Goal: Task Accomplishment & Management: Use online tool/utility

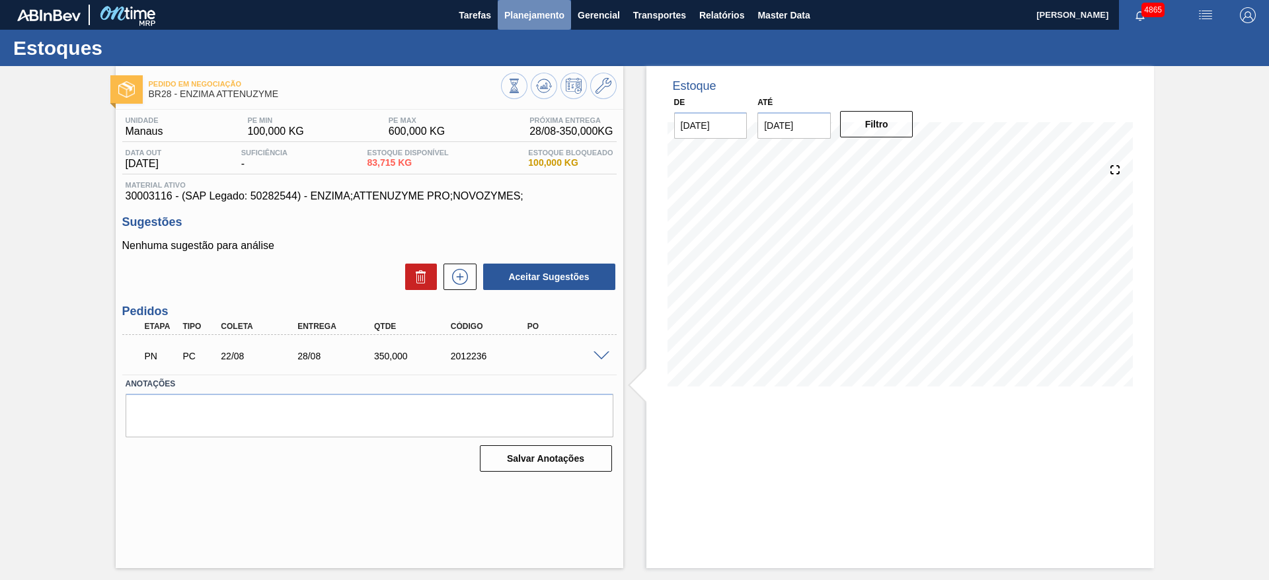
click at [524, 11] on span "Planejamento" at bounding box center [534, 15] width 60 height 16
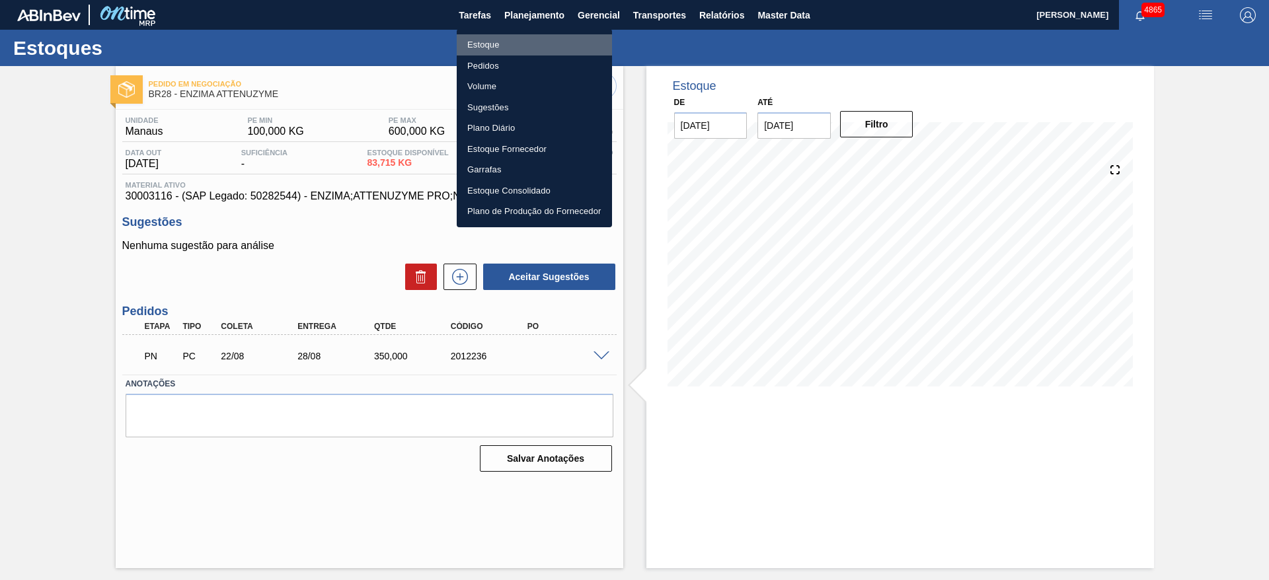
click at [516, 42] on li "Estoque" at bounding box center [534, 44] width 155 height 21
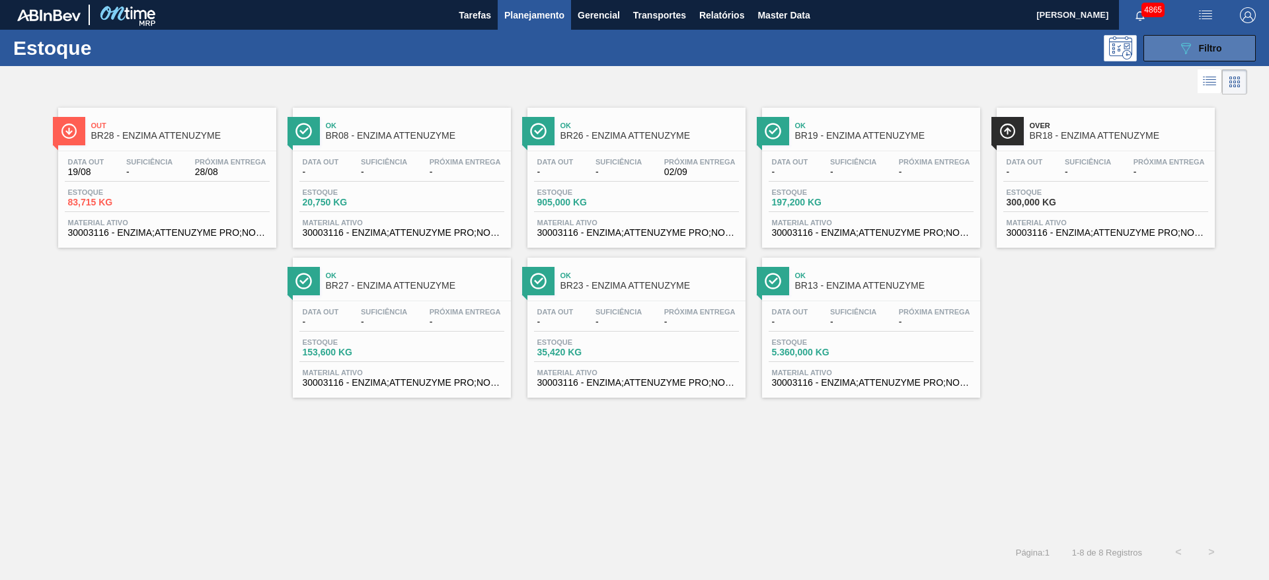
click at [1234, 43] on button "089F7B8B-B2A5-4AFE-B5C0-19BA573D28AC Filtro" at bounding box center [1200, 48] width 112 height 26
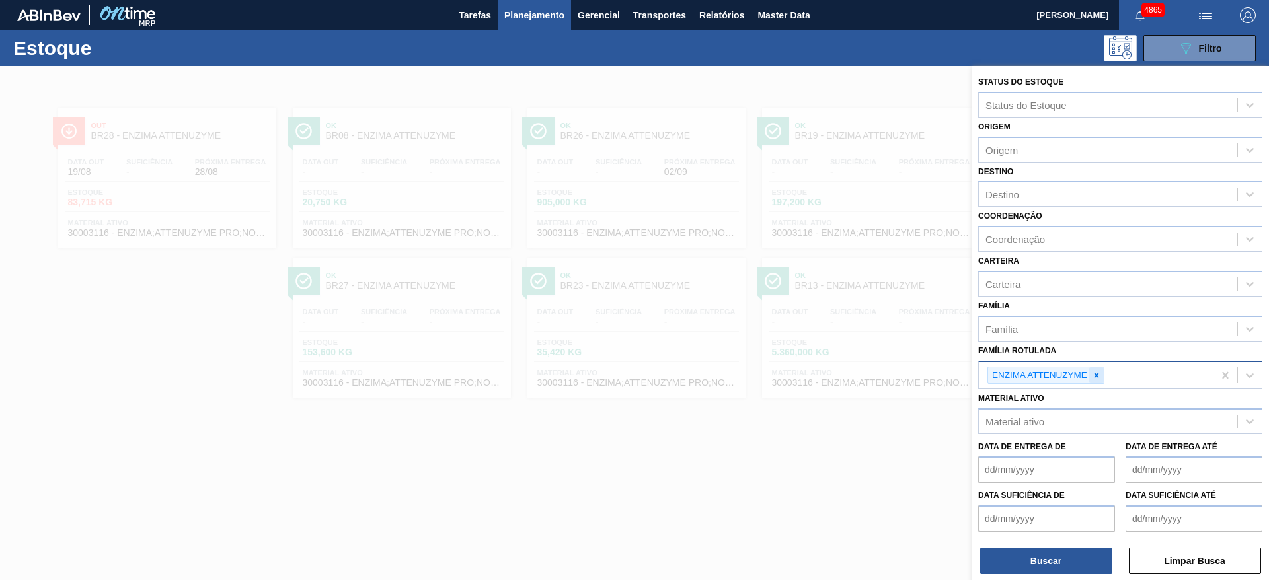
click at [1100, 379] on icon at bounding box center [1096, 375] width 9 height 9
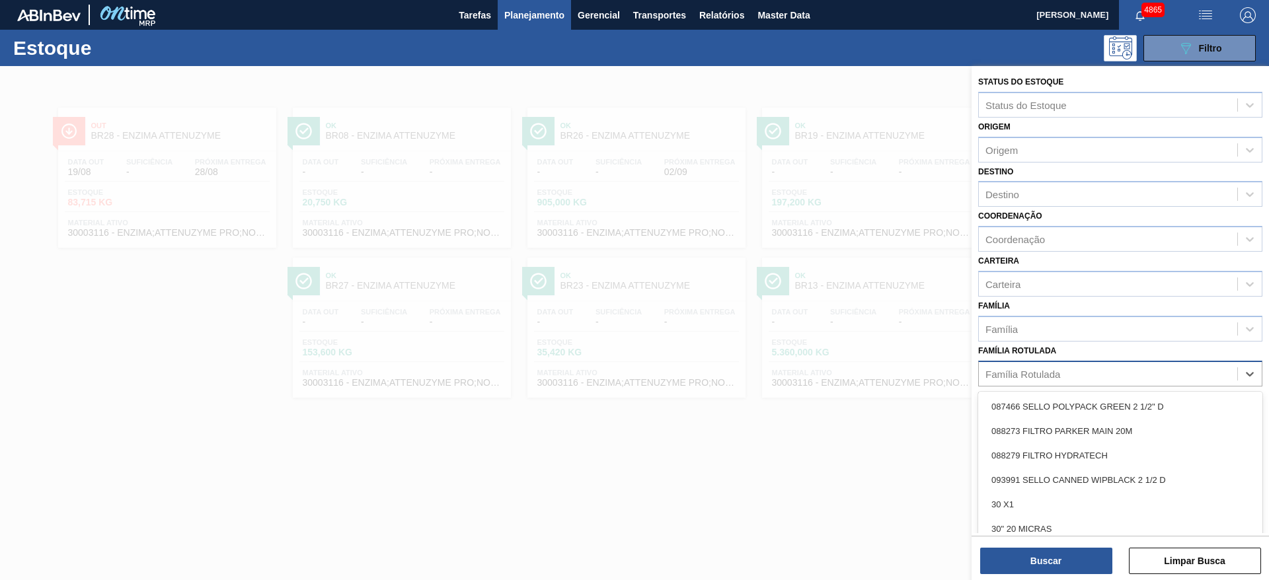
click at [1048, 374] on div "Família Rotulada" at bounding box center [1023, 373] width 75 height 11
type Rotulada "ác"
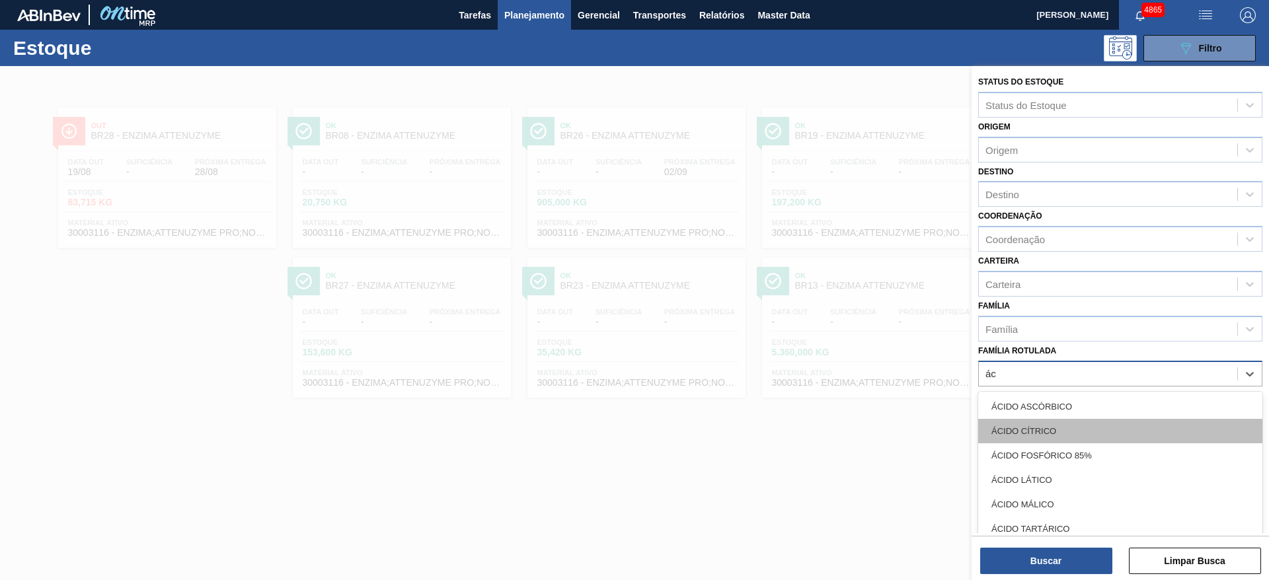
click at [1069, 432] on div "ÁCIDO CÍTRICO" at bounding box center [1120, 431] width 284 height 24
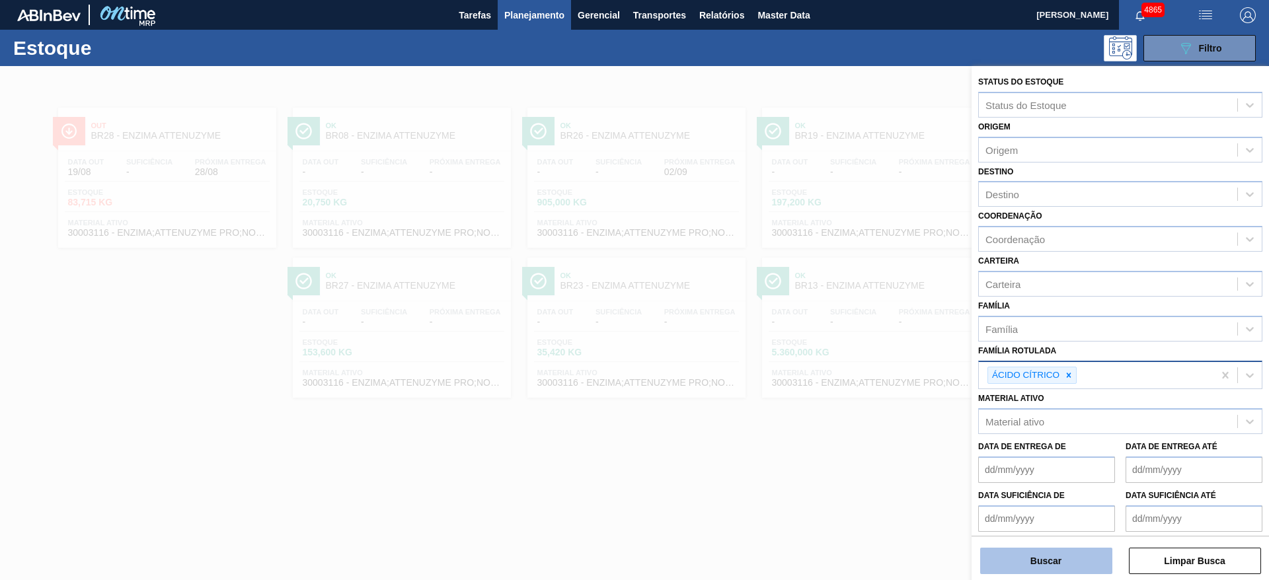
click at [1064, 559] on button "Buscar" at bounding box center [1046, 561] width 132 height 26
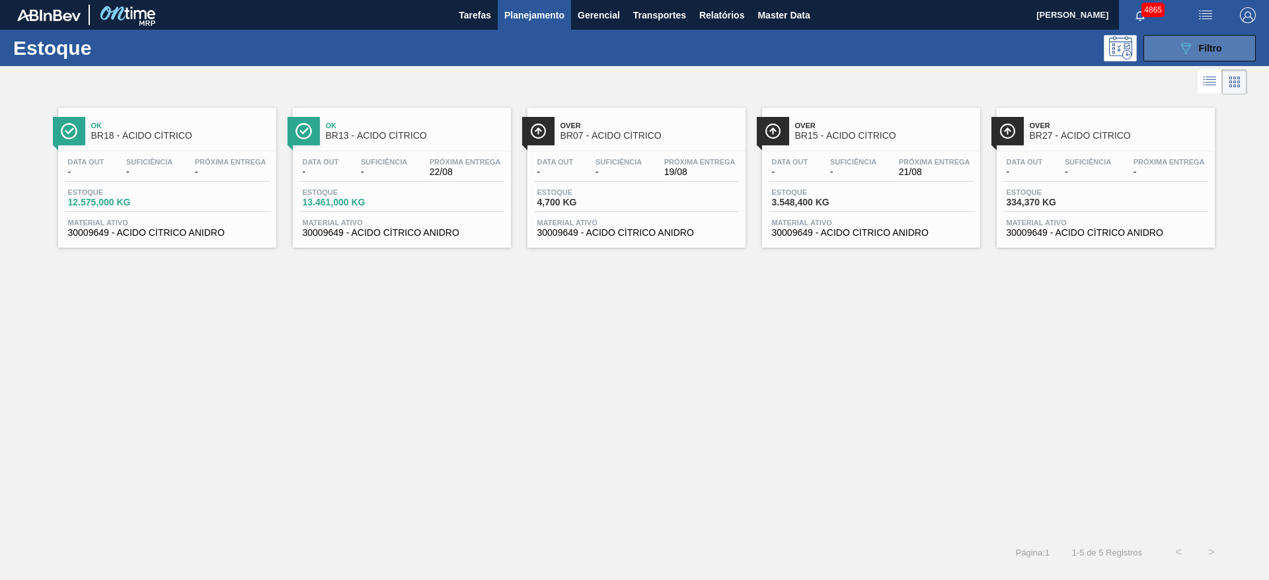
click at [1191, 42] on icon "089F7B8B-B2A5-4AFE-B5C0-19BA573D28AC" at bounding box center [1186, 48] width 16 height 16
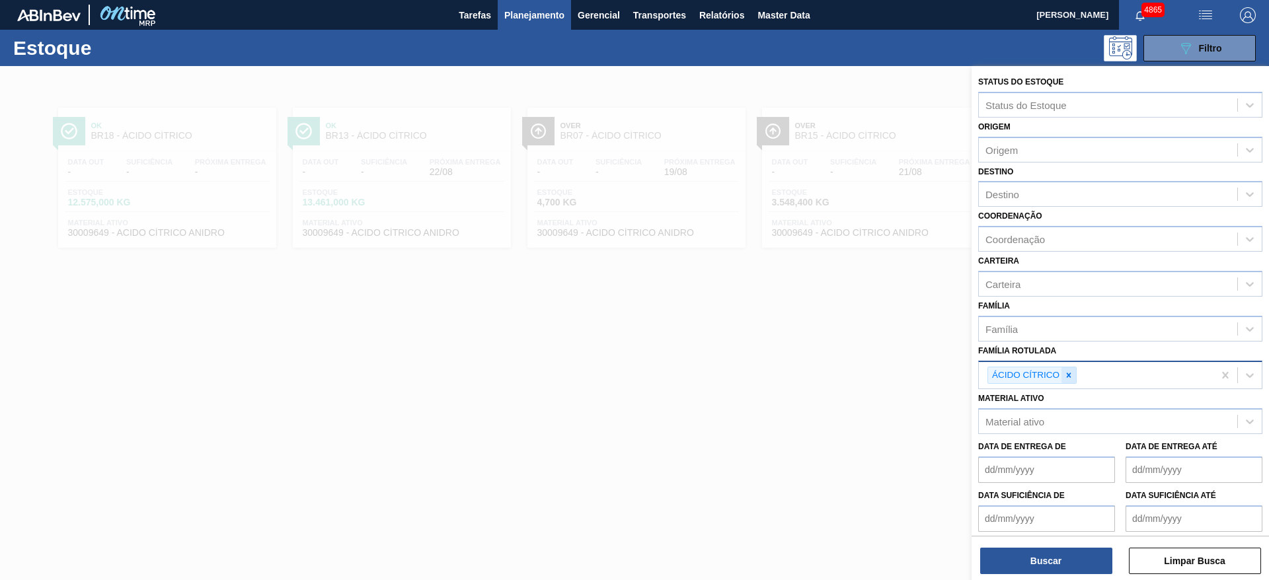
click at [1072, 375] on icon at bounding box center [1068, 375] width 9 height 9
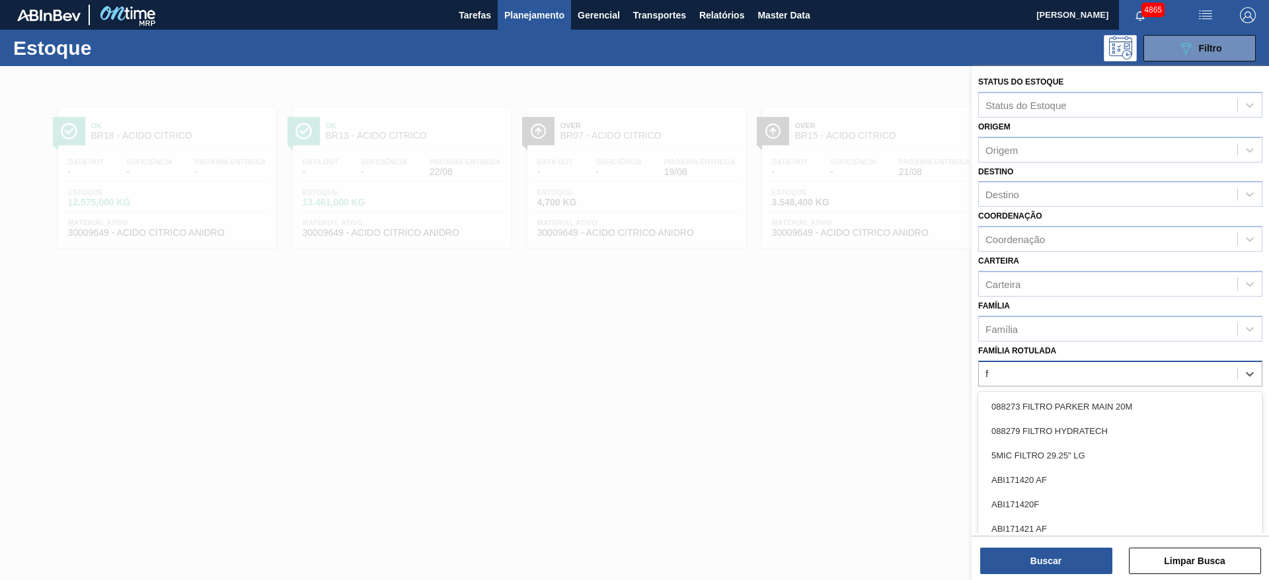
type Rotulada "fo"
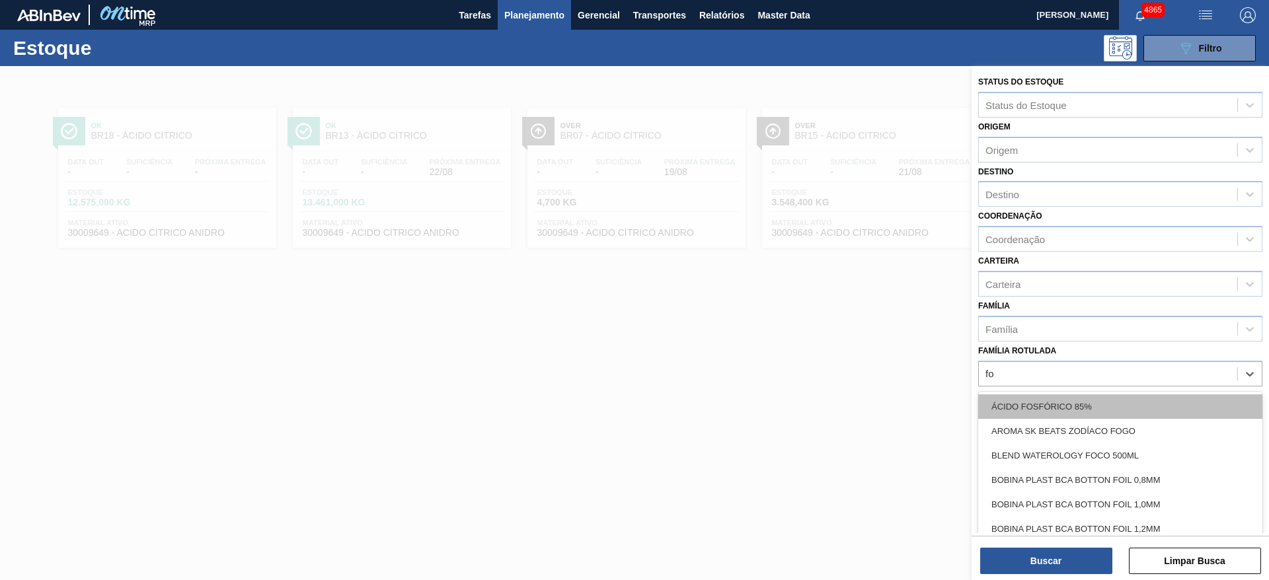
click at [1046, 411] on div "ÁCIDO FOSFÓRICO 85%" at bounding box center [1120, 407] width 284 height 24
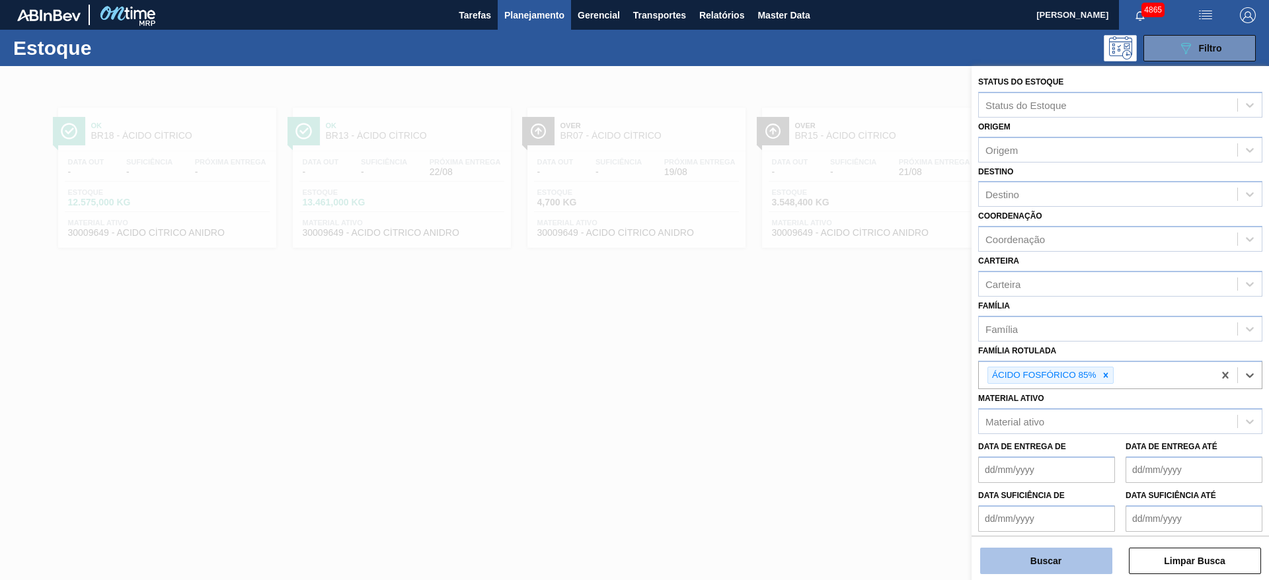
click at [1060, 554] on button "Buscar" at bounding box center [1046, 561] width 132 height 26
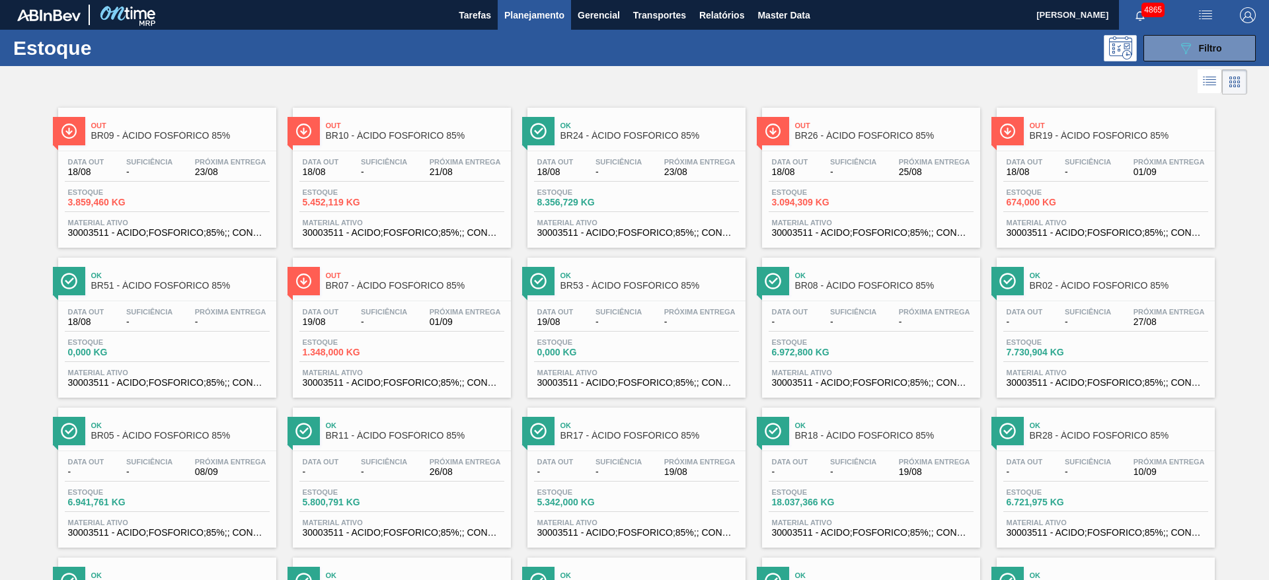
scroll to position [297, 0]
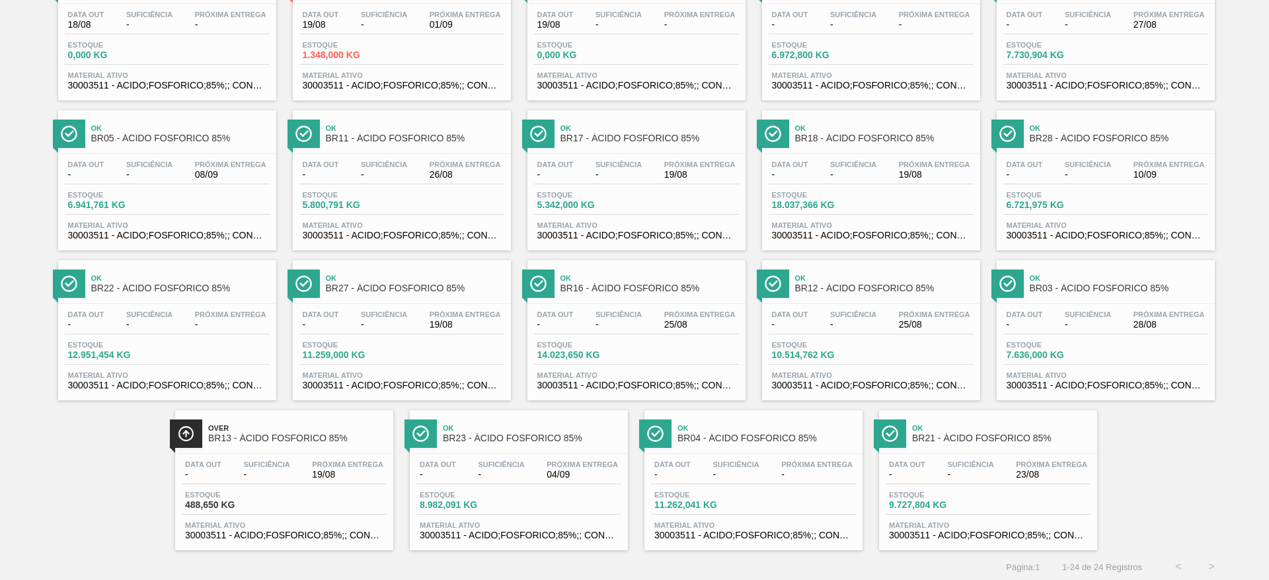
click at [325, 494] on div "Estoque 488,650 KG" at bounding box center [284, 503] width 205 height 24
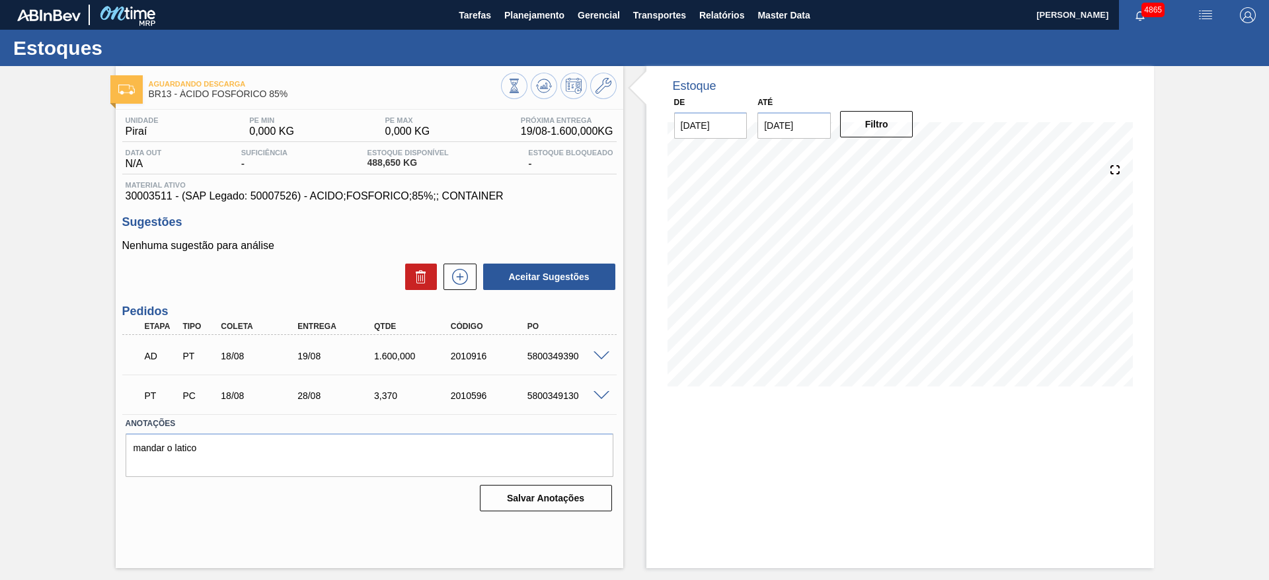
click at [607, 359] on span at bounding box center [602, 357] width 16 height 10
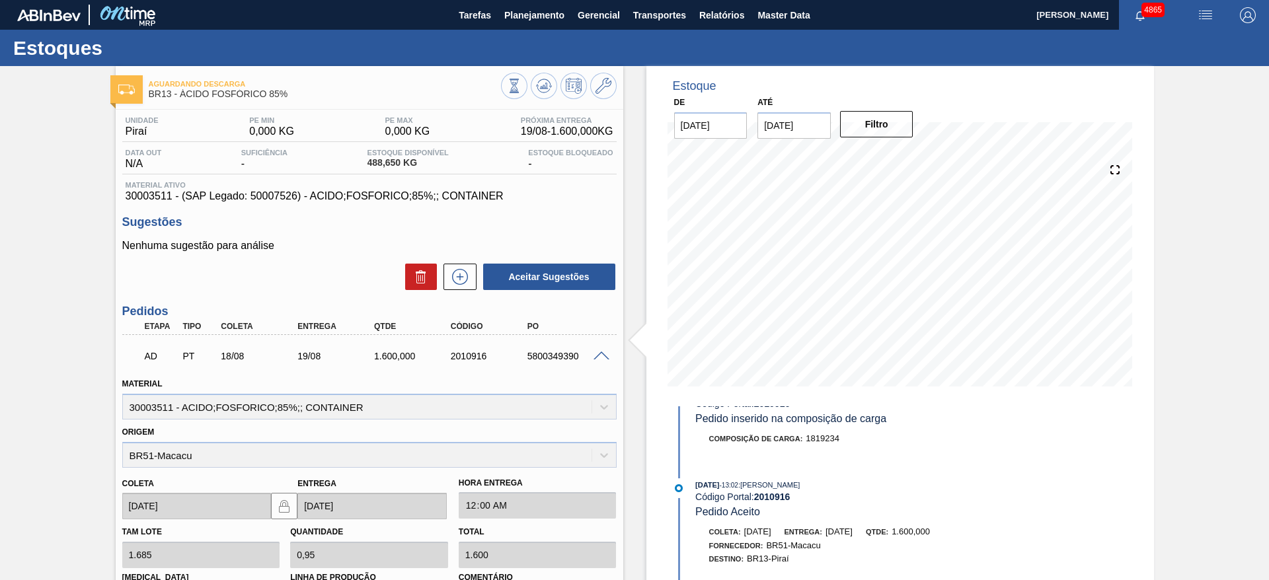
scroll to position [99, 0]
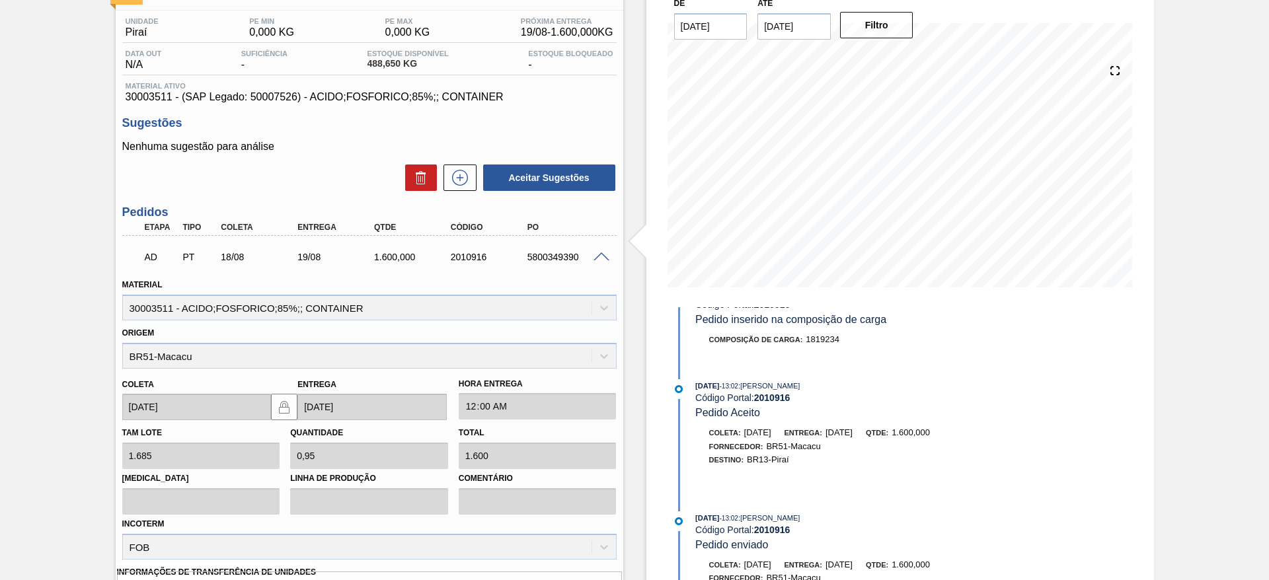
click at [604, 257] on span at bounding box center [602, 258] width 16 height 10
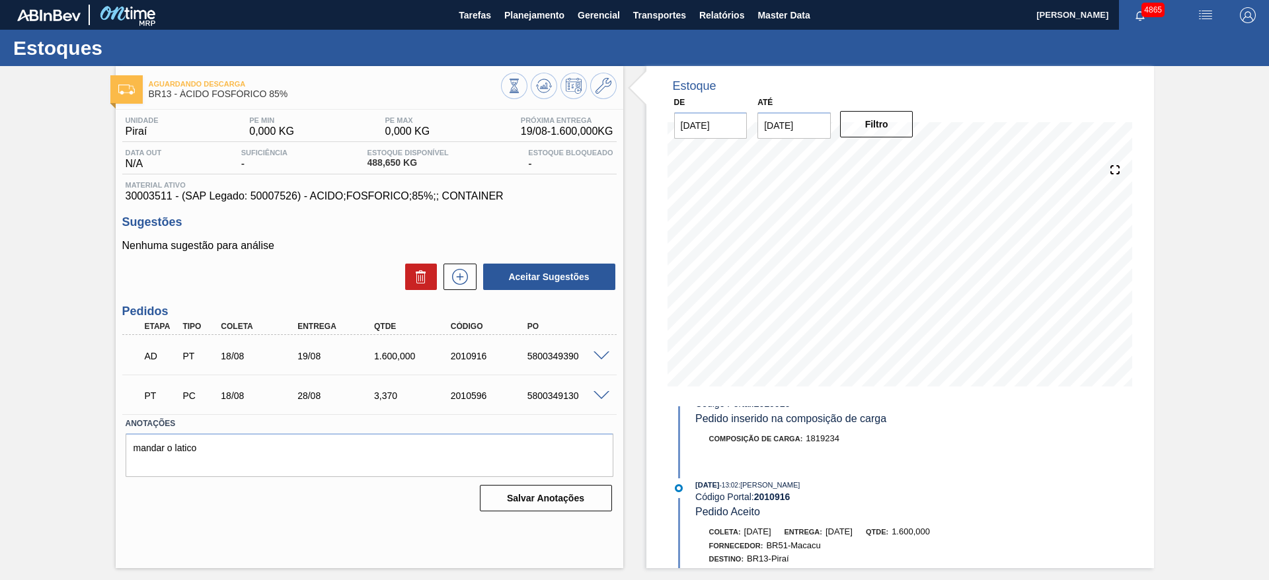
scroll to position [0, 0]
drag, startPoint x: 519, startPoint y: 400, endPoint x: 618, endPoint y: 405, distance: 99.3
click at [618, 405] on div "Unidade Piraí PE MIN 0,000 KG PE MAX 0,000 KG Próxima Entrega 19/08 - 1.600,000…" at bounding box center [370, 313] width 508 height 407
click at [463, 285] on button at bounding box center [460, 277] width 33 height 26
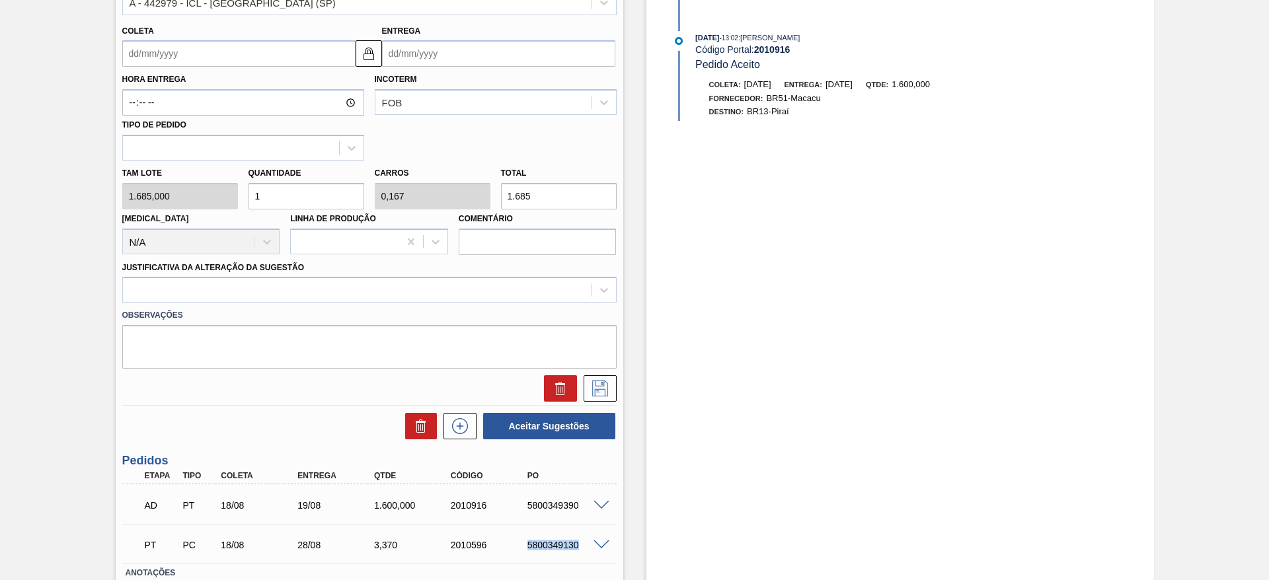
scroll to position [341, 0]
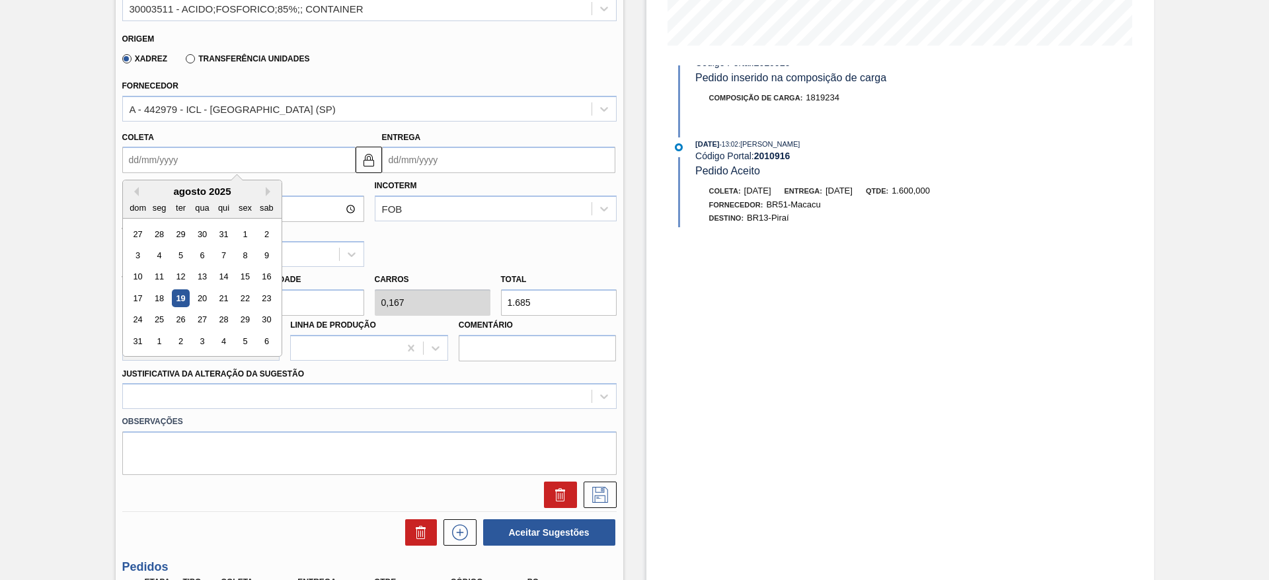
click at [208, 162] on input "Coleta" at bounding box center [238, 160] width 233 height 26
click at [163, 311] on div "25" at bounding box center [159, 320] width 18 height 18
type input "25/08/2025"
type input "04/09/2025"
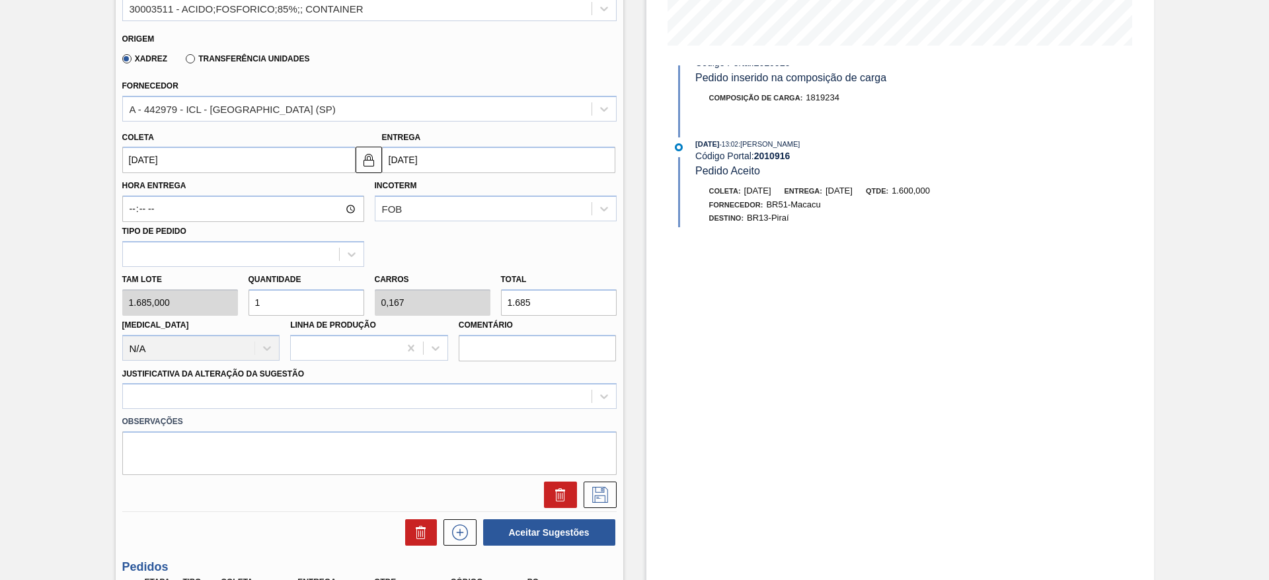
drag, startPoint x: 309, startPoint y: 305, endPoint x: 241, endPoint y: 303, distance: 68.1
click at [241, 303] on div "Tam lote 1.685,000 Quantidade 1 Carros 0,167 Total 1.685 Doca N/A Linha de Prod…" at bounding box center [369, 314] width 505 height 95
type input "4"
type input "0,667"
type input "6.740"
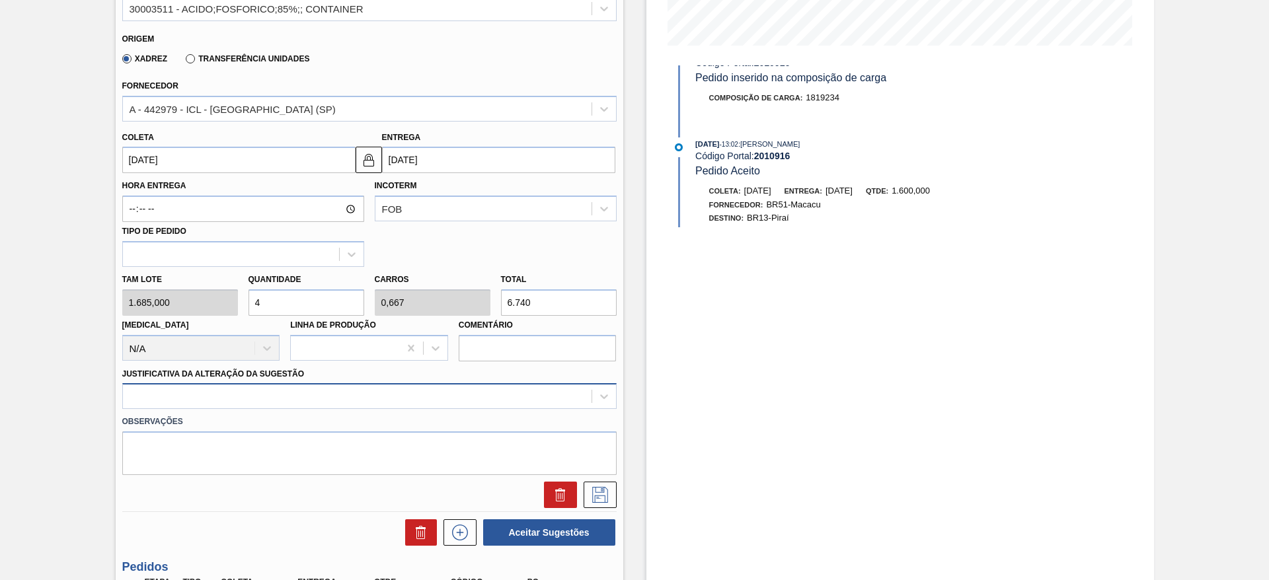
type input "4"
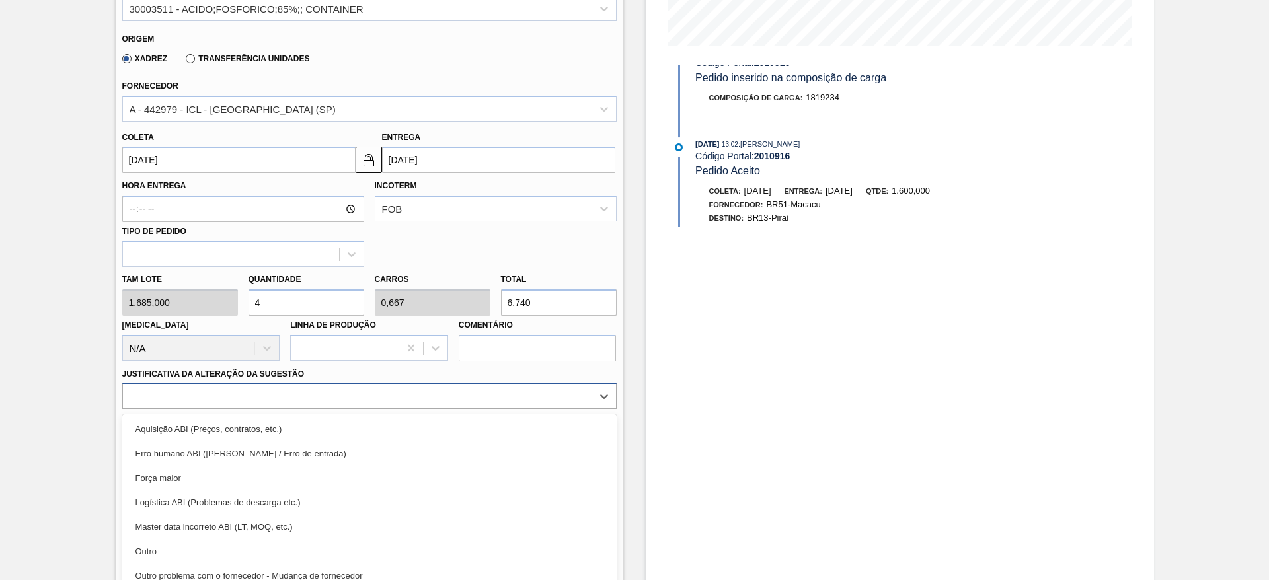
click at [314, 397] on div "option Aquisição ABI (Preços, contratos, etc.) focused, 1 of 18. 18 results ava…" at bounding box center [369, 396] width 494 height 26
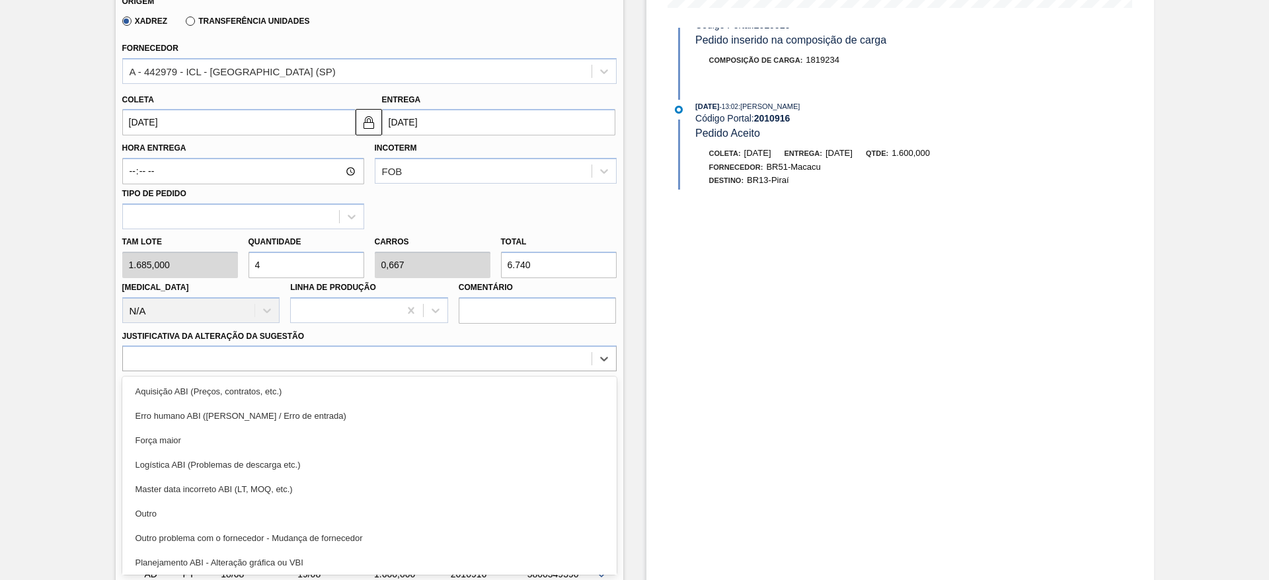
drag, startPoint x: 289, startPoint y: 510, endPoint x: 411, endPoint y: 471, distance: 128.2
click at [296, 502] on div "Outro" at bounding box center [369, 514] width 494 height 24
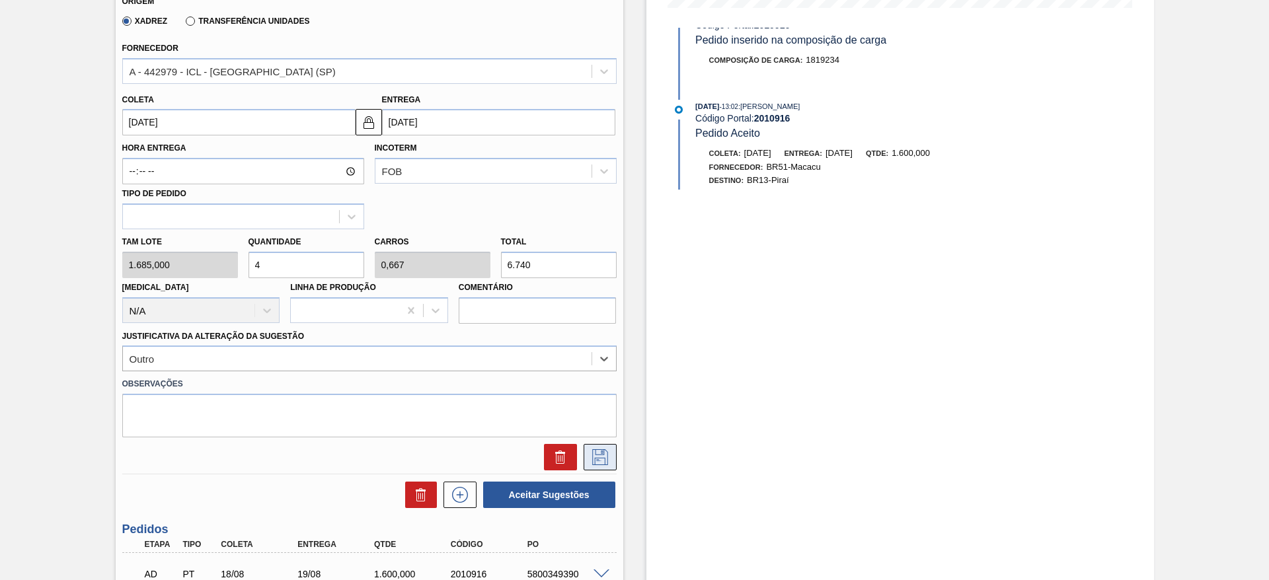
click at [600, 459] on icon at bounding box center [600, 458] width 21 height 16
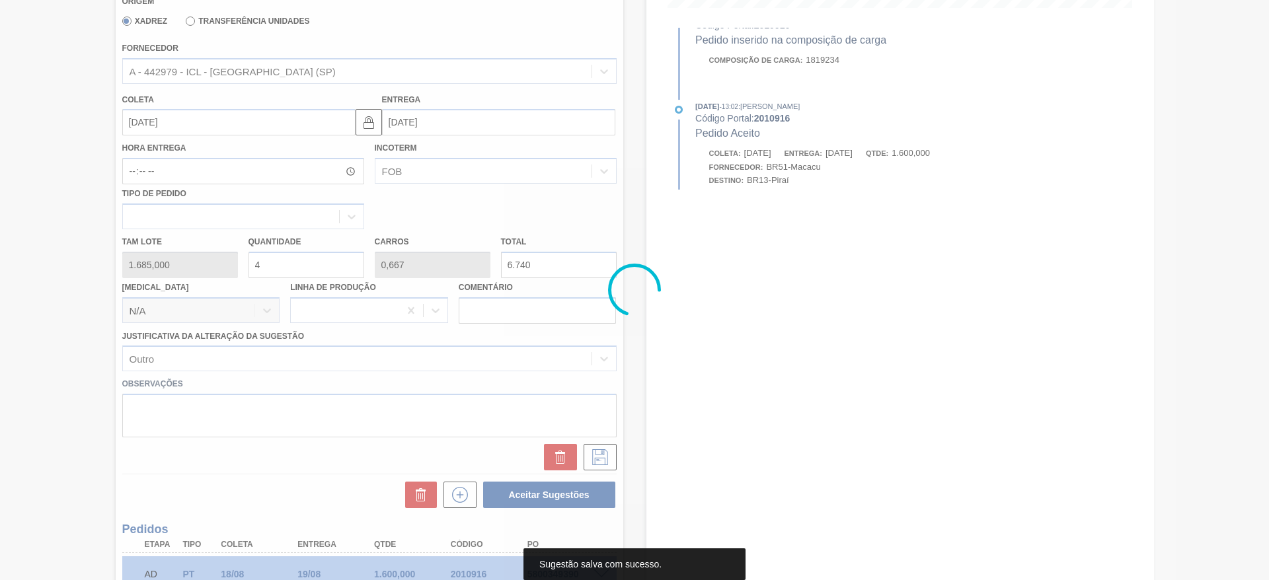
scroll to position [0, 0]
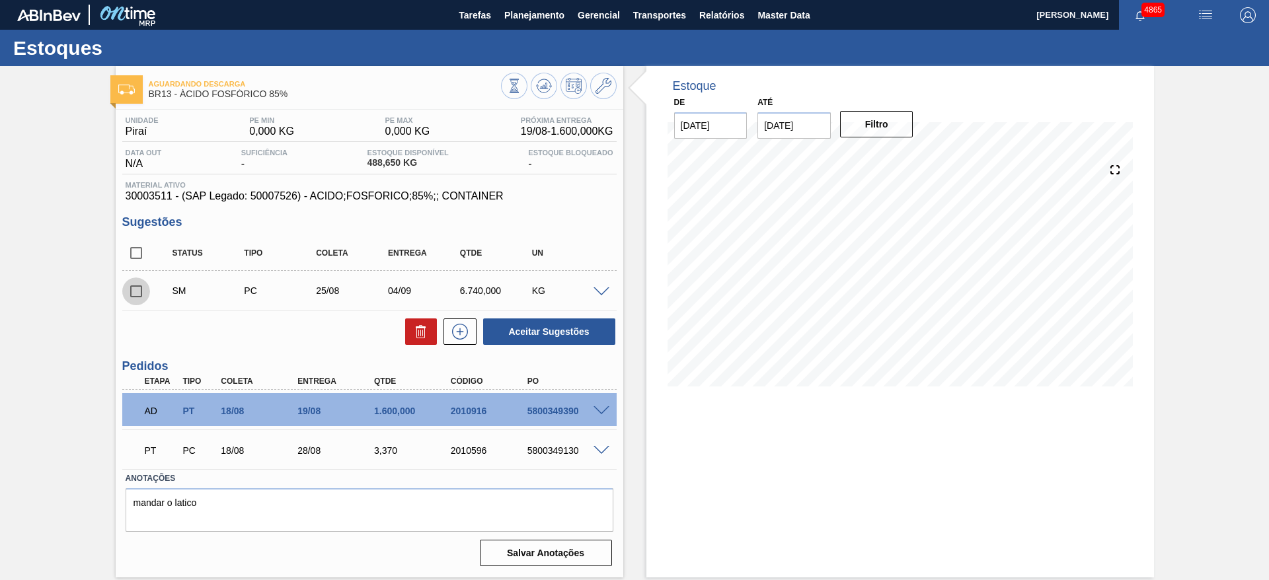
click at [136, 301] on input "checkbox" at bounding box center [136, 292] width 28 height 28
click at [584, 327] on button "Aceitar Sugestões" at bounding box center [549, 332] width 132 height 26
checkbox input "false"
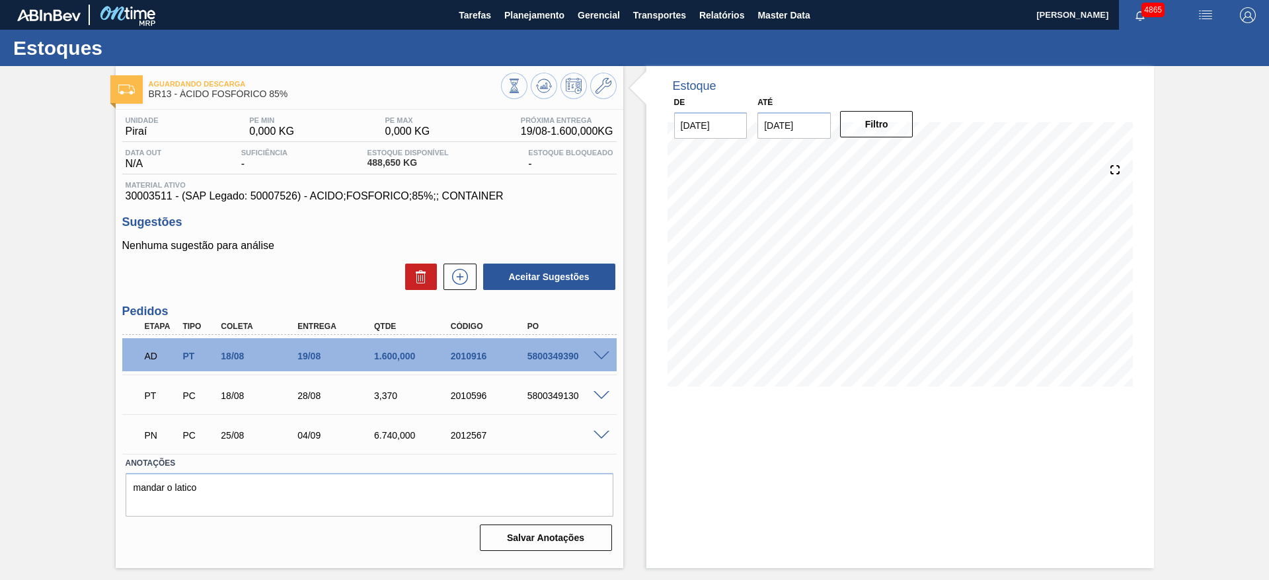
click at [892, 475] on div "Estoque De 19/08/2025 Até 30/09/2025 Filtro 05/09 Projeção de Estoque 8,832.02 …" at bounding box center [901, 317] width 508 height 502
click at [75, 193] on div "Aguardando Descarga BR13 - ÁCIDO FOSFÓRICO 85% Unidade Piraí PE MIN 0,000 KG PE…" at bounding box center [634, 317] width 1269 height 502
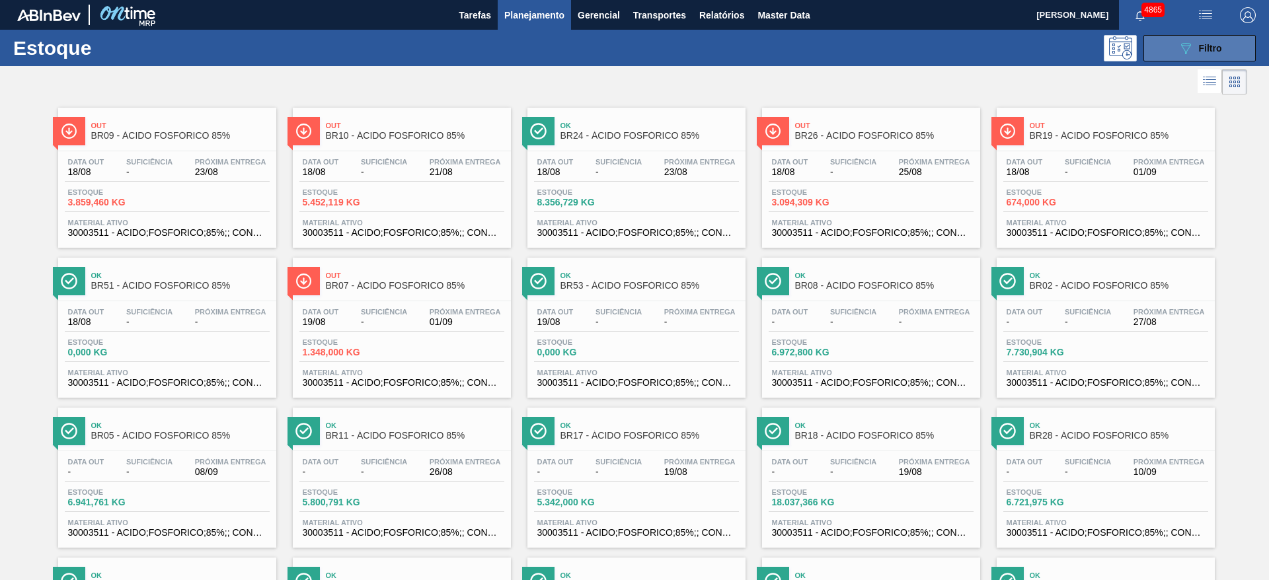
click at [1206, 43] on span "Filtro" at bounding box center [1210, 48] width 23 height 11
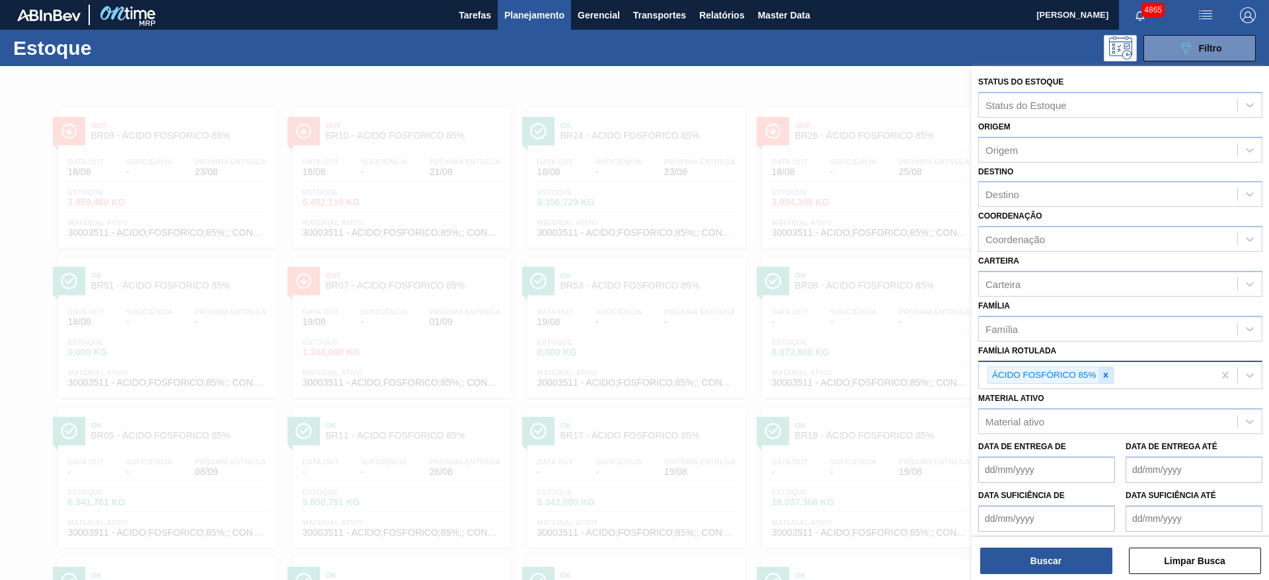
click at [1105, 375] on icon at bounding box center [1105, 375] width 5 height 5
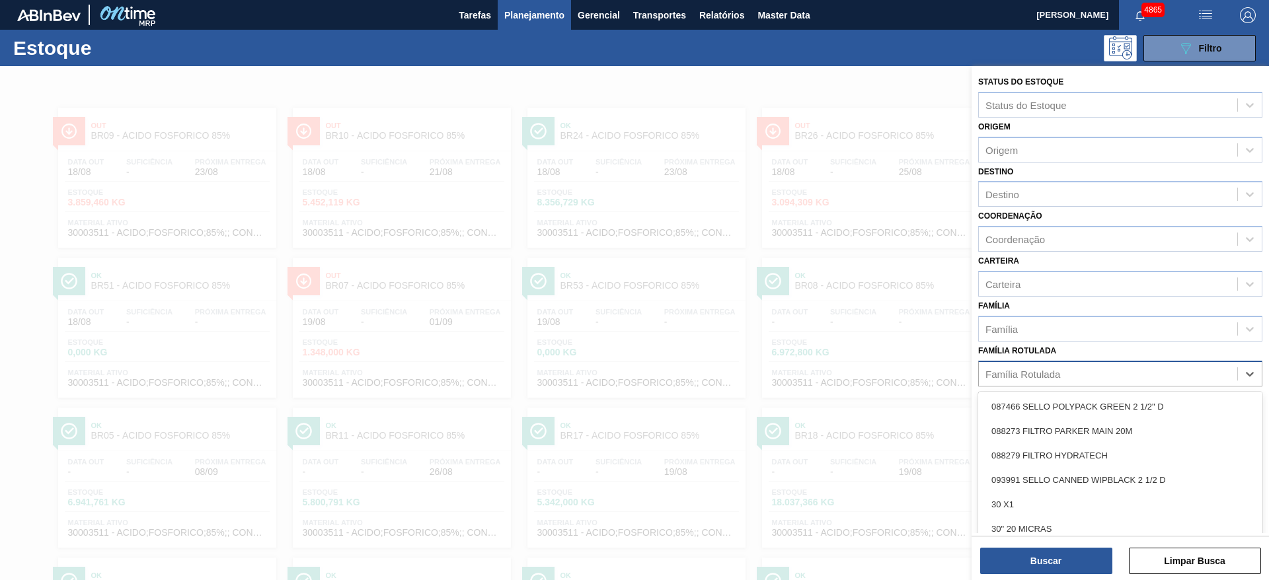
click at [1101, 369] on div "Família Rotulada" at bounding box center [1108, 373] width 258 height 19
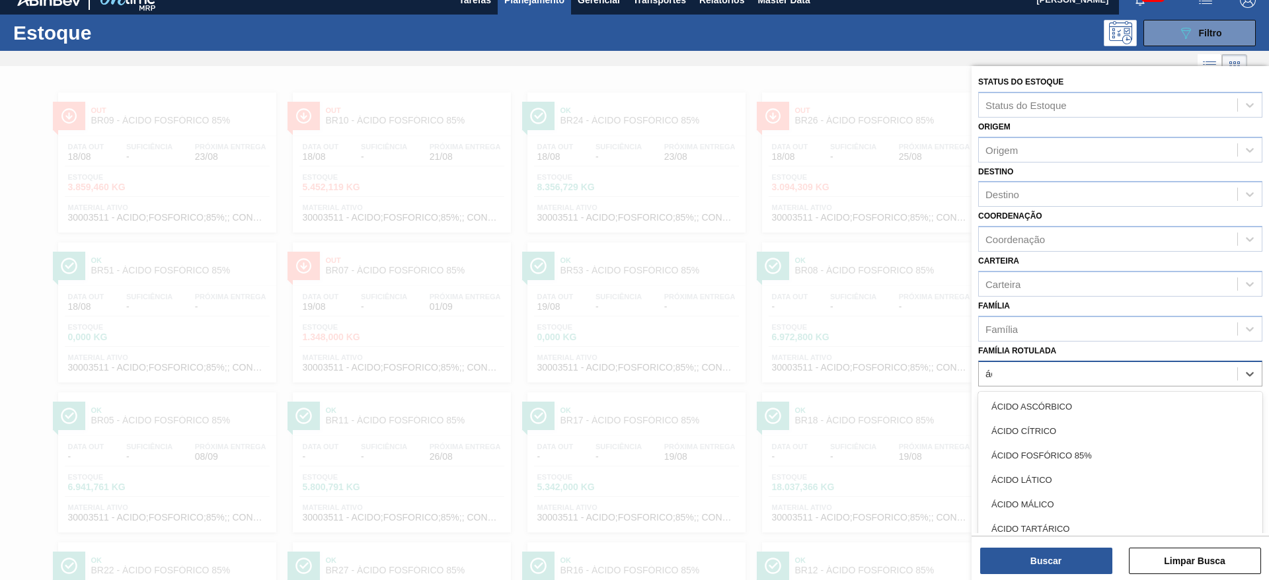
type Rotulada "áci"
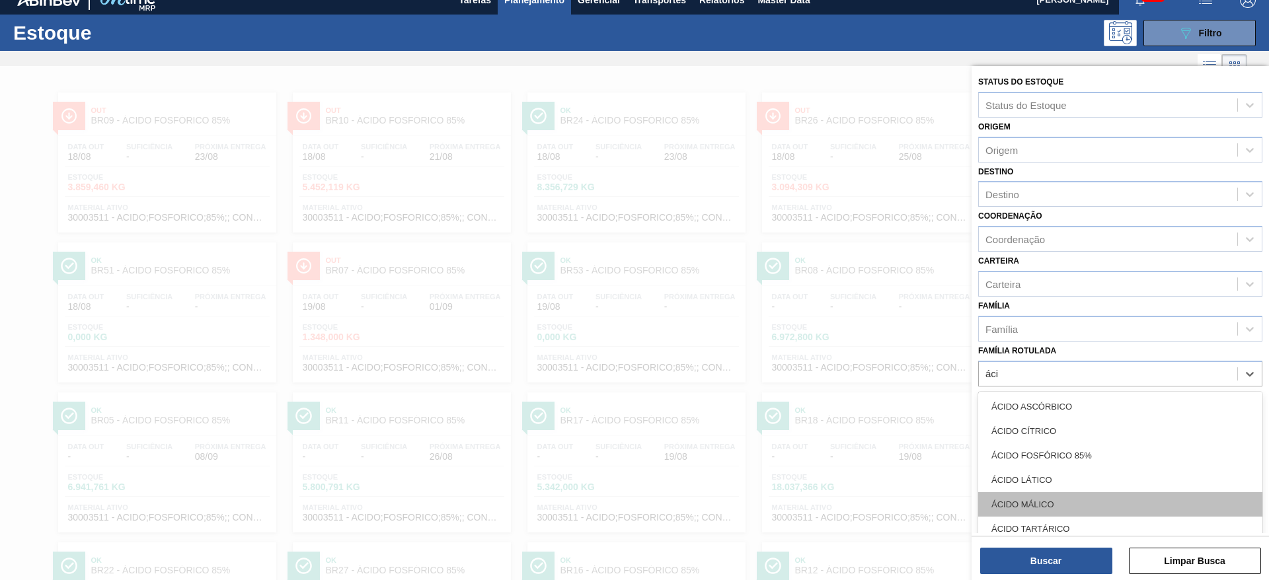
click at [1091, 500] on div "ÁCIDO MÁLICO" at bounding box center [1120, 505] width 284 height 24
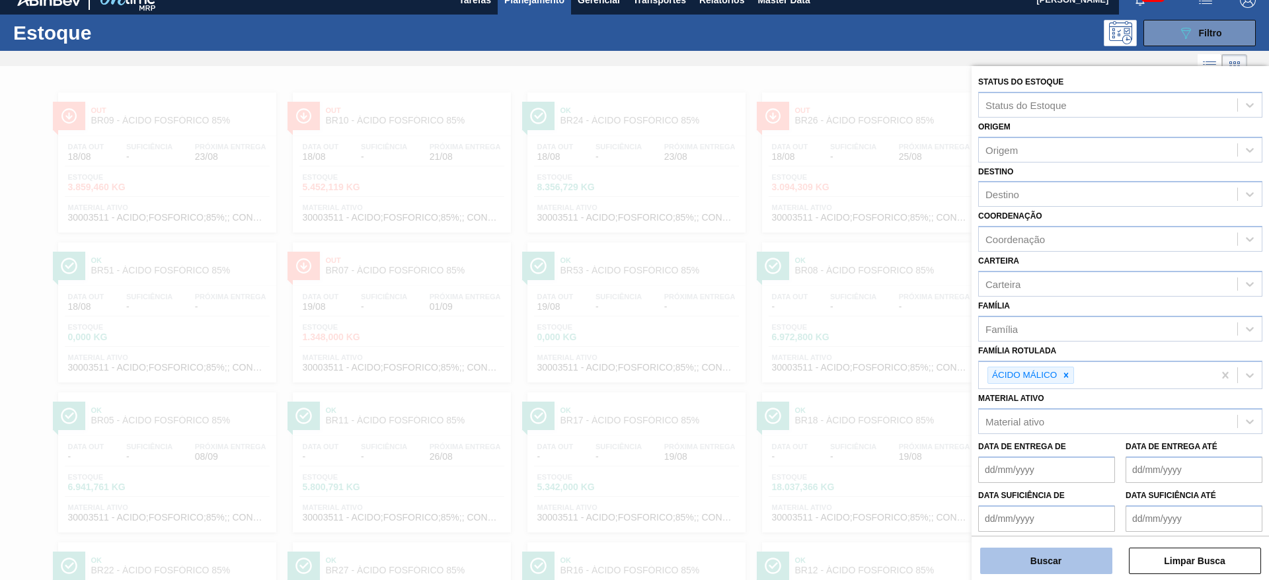
click at [1077, 561] on button "Buscar" at bounding box center [1046, 561] width 132 height 26
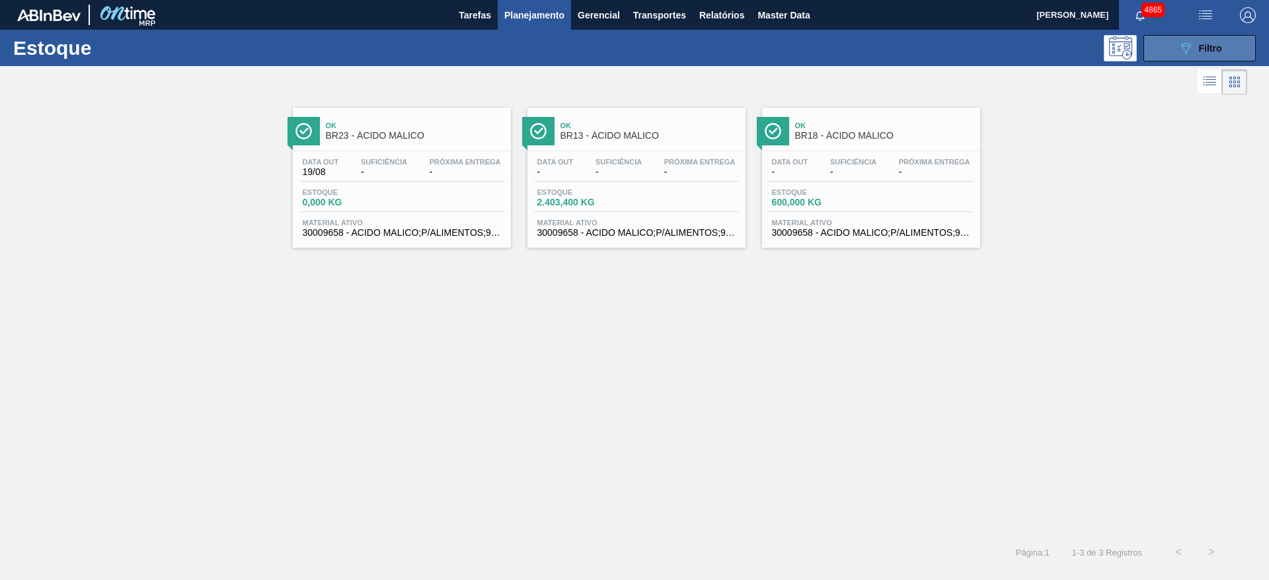
click at [1193, 52] on icon "089F7B8B-B2A5-4AFE-B5C0-19BA573D28AC" at bounding box center [1186, 48] width 16 height 16
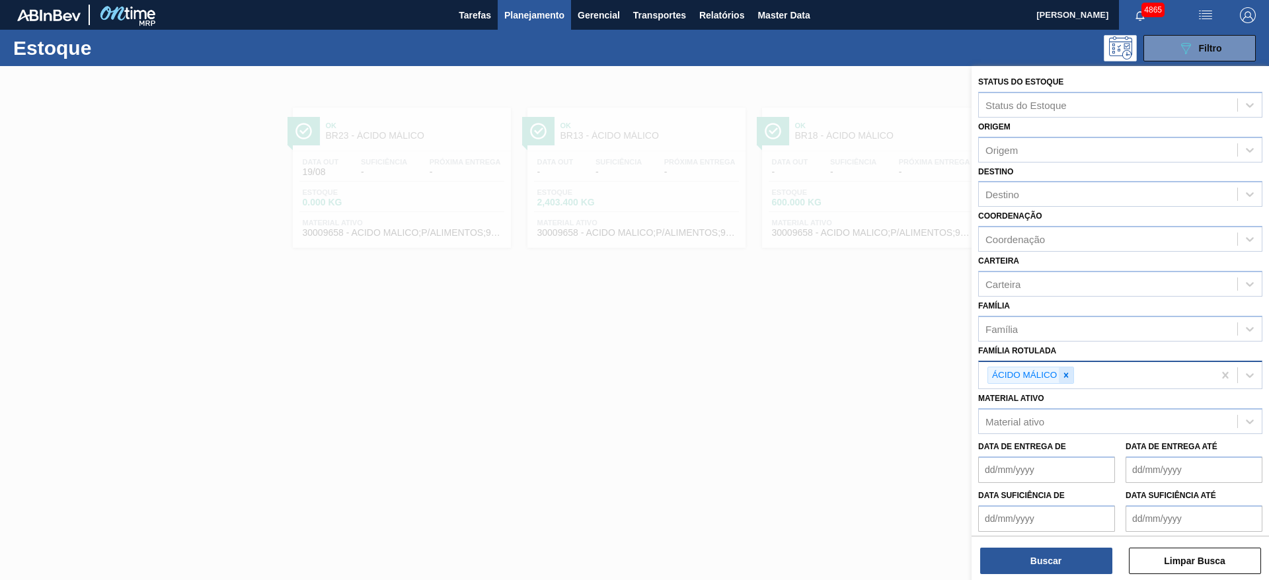
click at [1065, 373] on icon at bounding box center [1066, 375] width 5 height 5
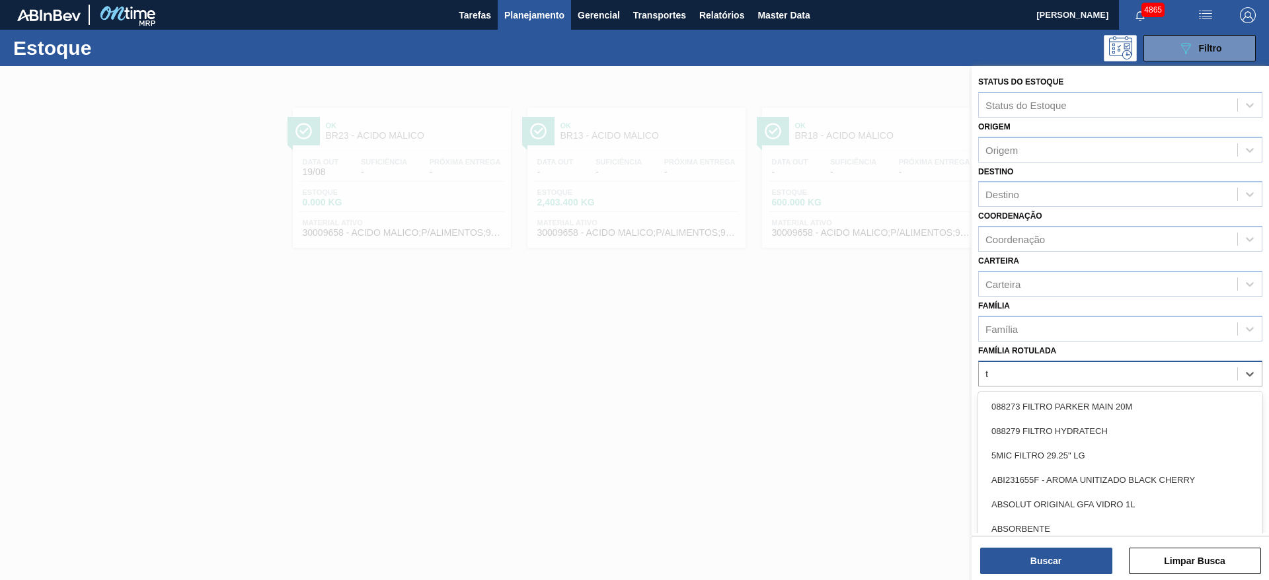
type Rotulada "ta"
drag, startPoint x: 1095, startPoint y: 406, endPoint x: 1093, endPoint y: 413, distance: 7.1
click at [1094, 407] on div "ÁCIDO TARTÁRICO" at bounding box center [1120, 407] width 284 height 24
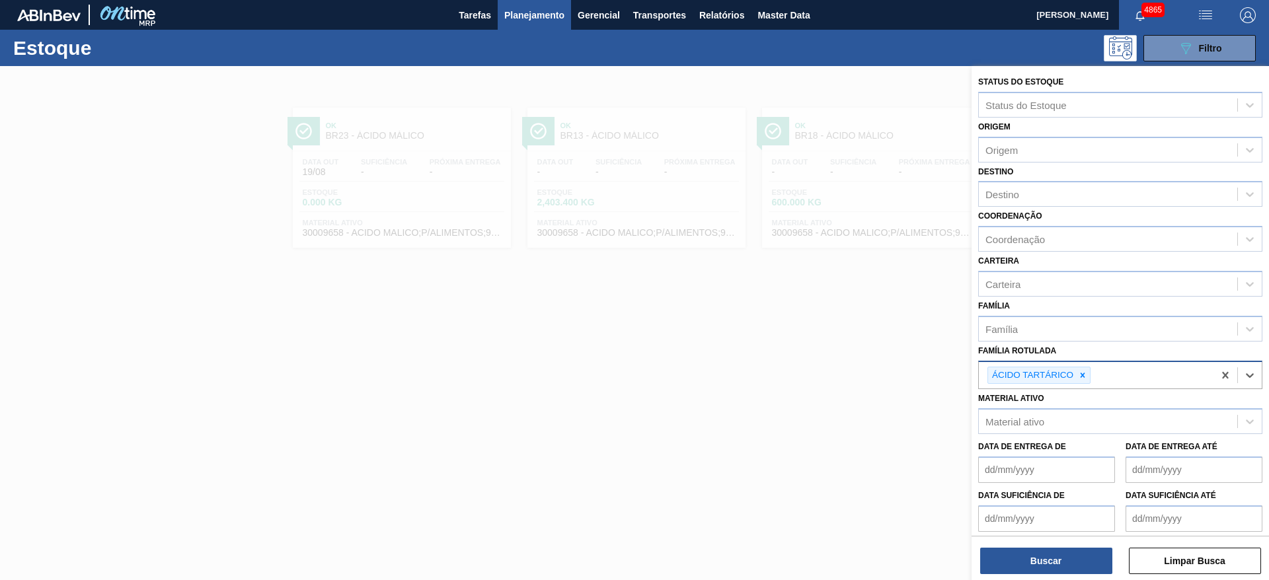
drag, startPoint x: 1038, startPoint y: 553, endPoint x: 1007, endPoint y: 455, distance: 102.5
click at [1035, 545] on div "Buscar Limpar Busca" at bounding box center [1120, 554] width 297 height 37
drag, startPoint x: 1028, startPoint y: 550, endPoint x: 1017, endPoint y: 543, distance: 13.0
click at [1017, 543] on div "Buscar Limpar Busca" at bounding box center [1120, 554] width 297 height 37
click at [1028, 565] on button "Buscar" at bounding box center [1046, 561] width 132 height 26
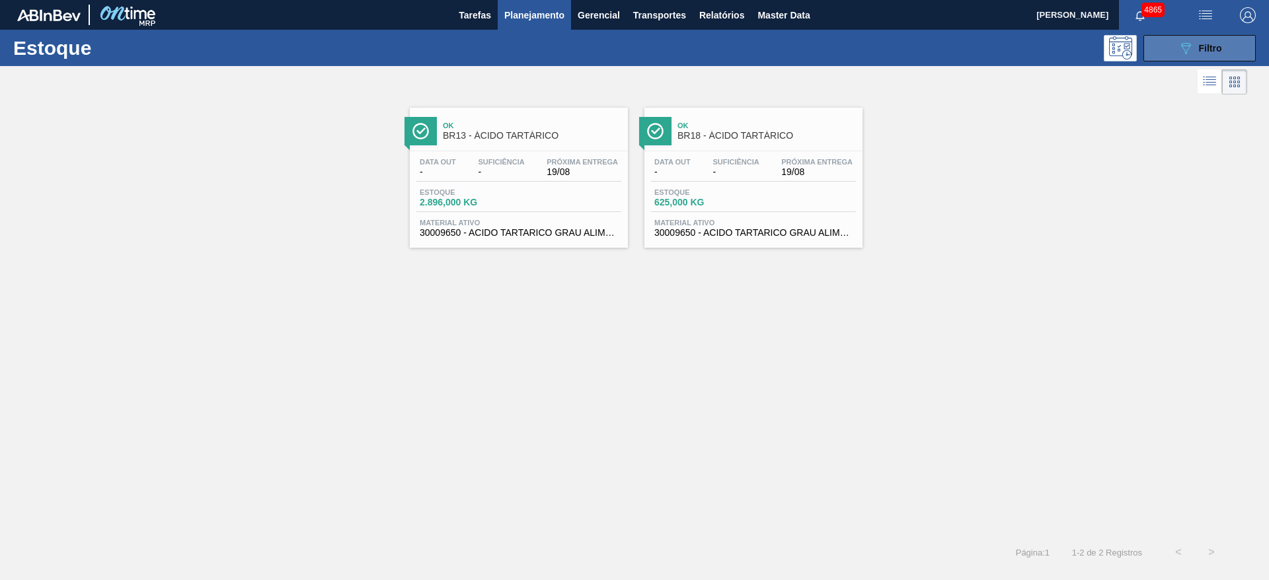
click at [1199, 45] on span "Filtro" at bounding box center [1210, 48] width 23 height 11
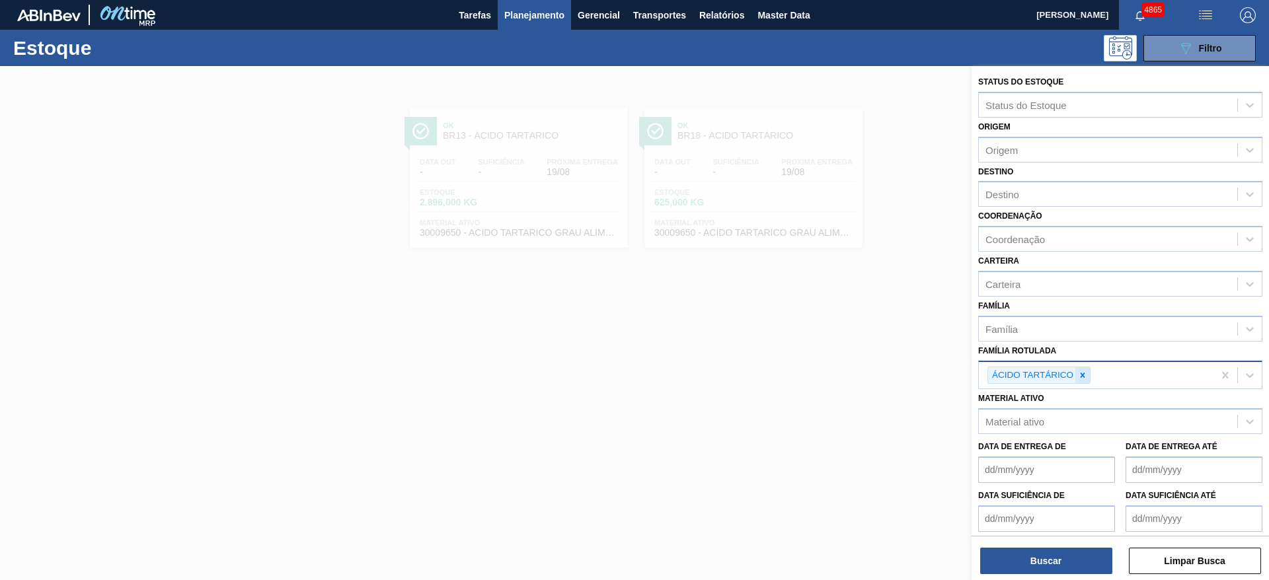
click at [1080, 375] on icon at bounding box center [1082, 375] width 9 height 9
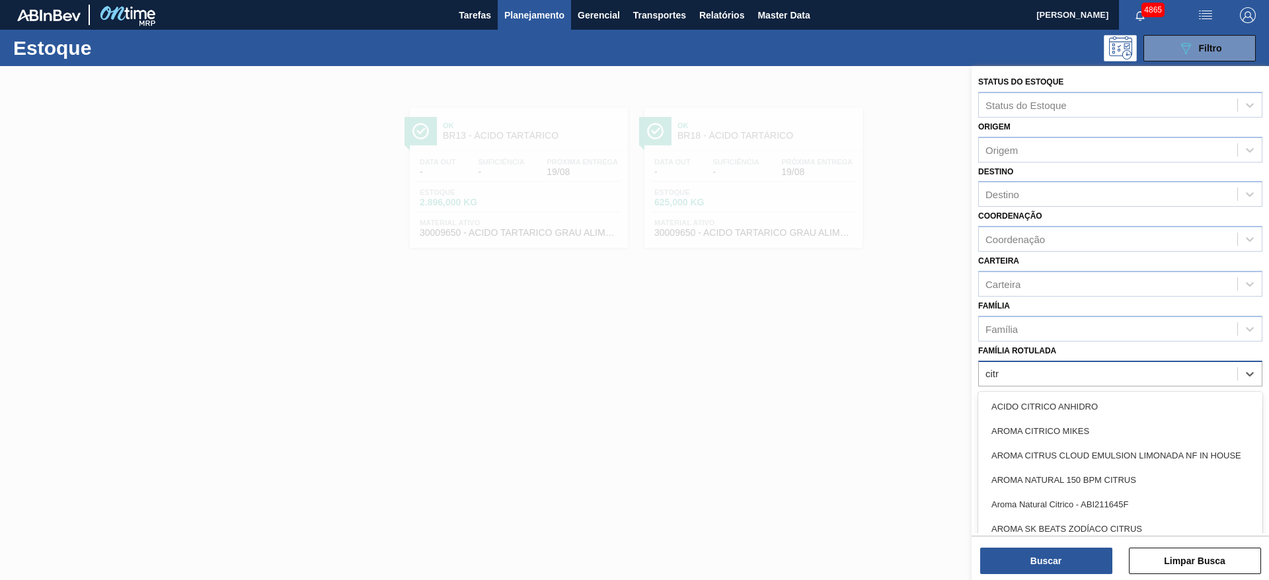
type Rotulada "citra"
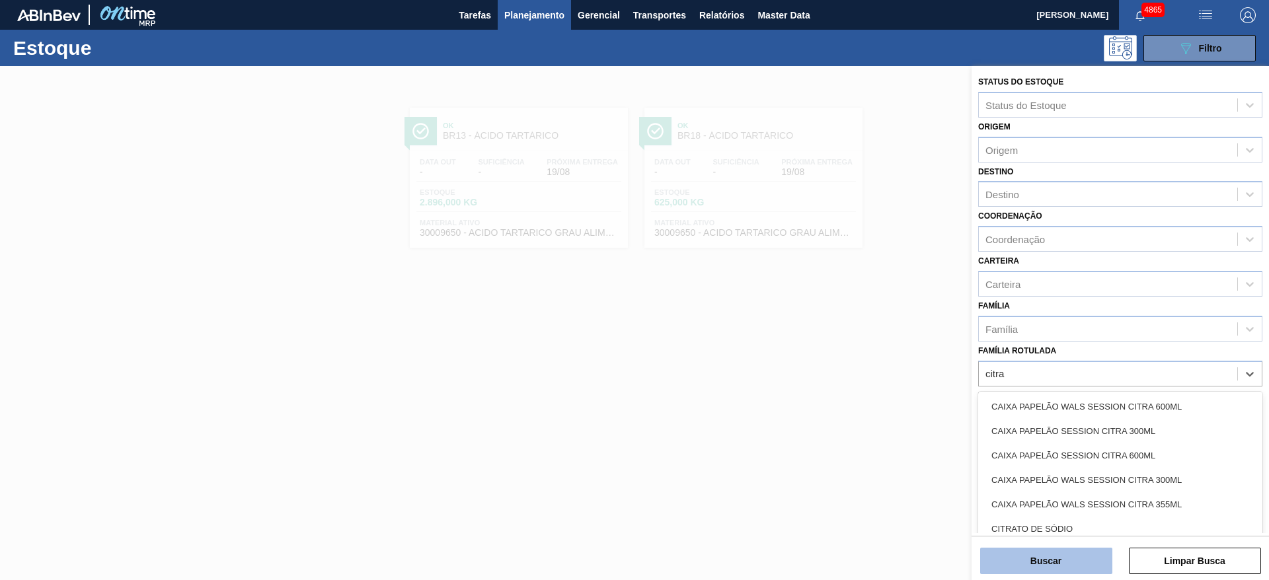
drag, startPoint x: 1066, startPoint y: 528, endPoint x: 1051, endPoint y: 570, distance: 45.0
click at [1066, 529] on div "CITRATO DE SÓDIO" at bounding box center [1120, 529] width 284 height 24
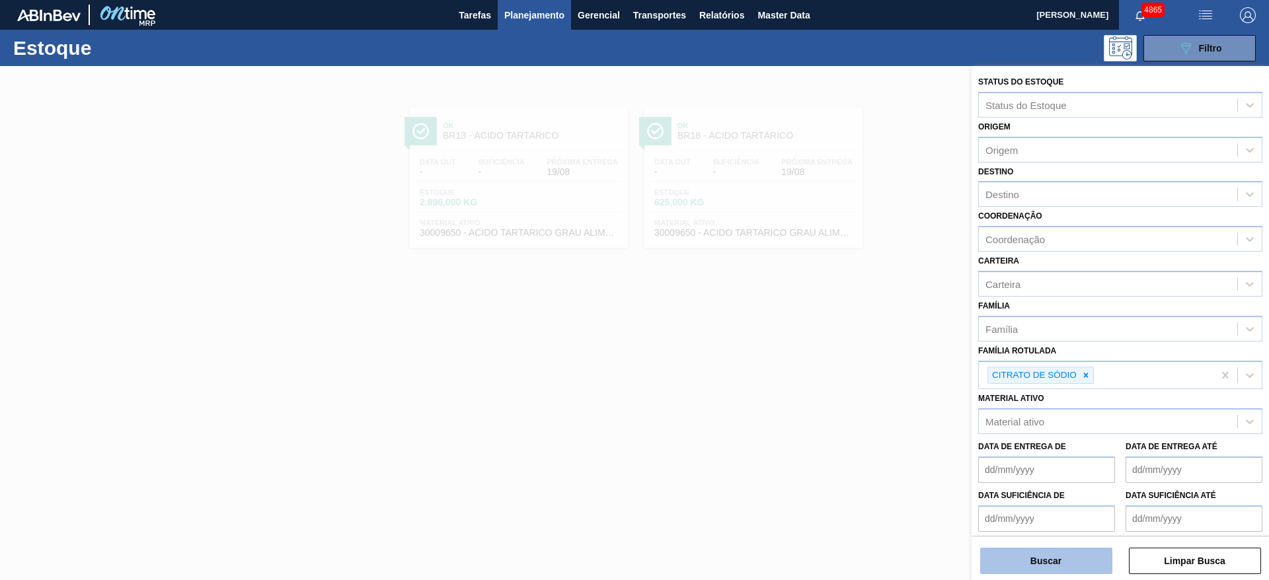
click at [1056, 567] on button "Buscar" at bounding box center [1046, 561] width 132 height 26
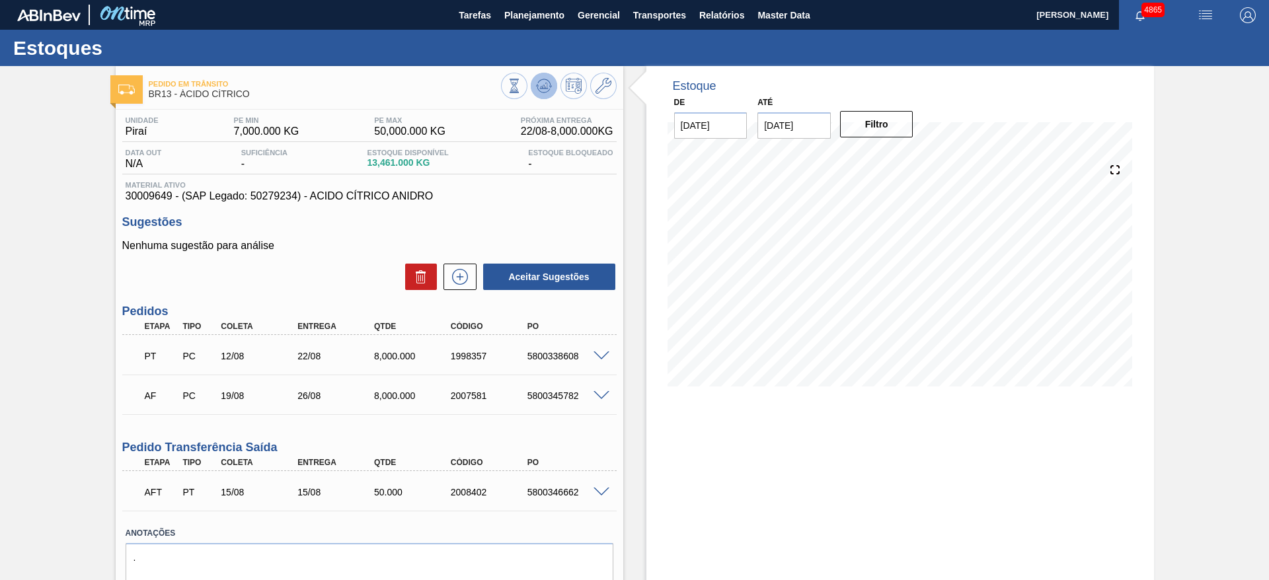
click at [553, 90] on button at bounding box center [544, 86] width 26 height 26
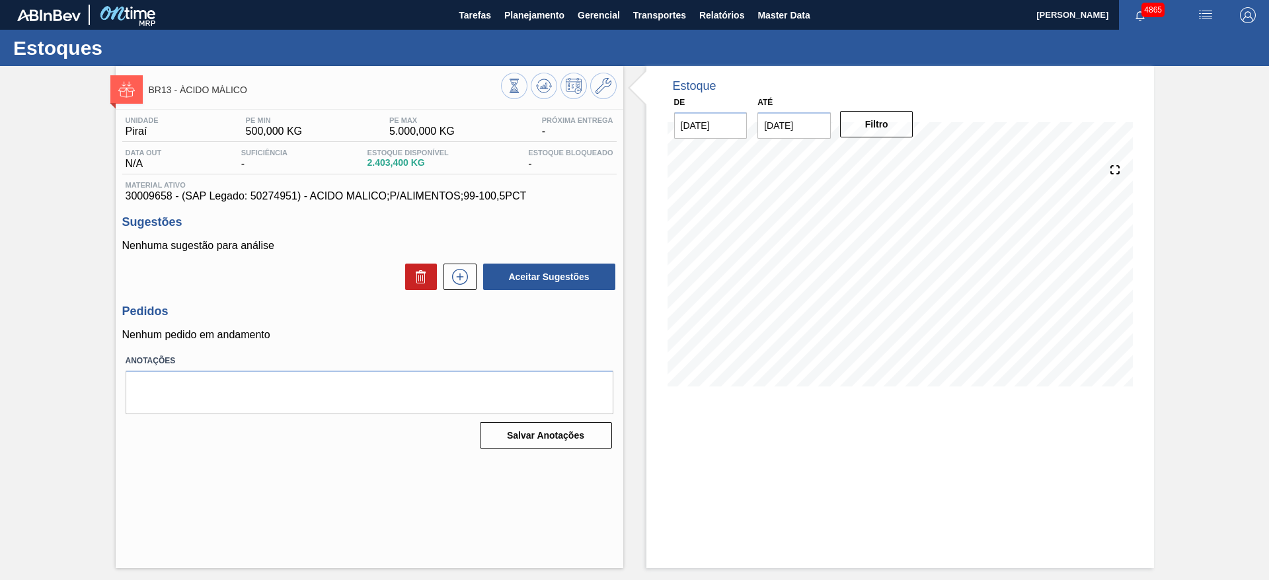
click at [940, 87] on div at bounding box center [979, 86] width 317 height 14
click at [644, 338] on div "Estoque De 19/08/2025 Até 30/09/2025 Filtro 13/09 Projeção de Estoque 625 Nec.S…" at bounding box center [888, 317] width 531 height 502
click at [471, 280] on button at bounding box center [460, 277] width 33 height 26
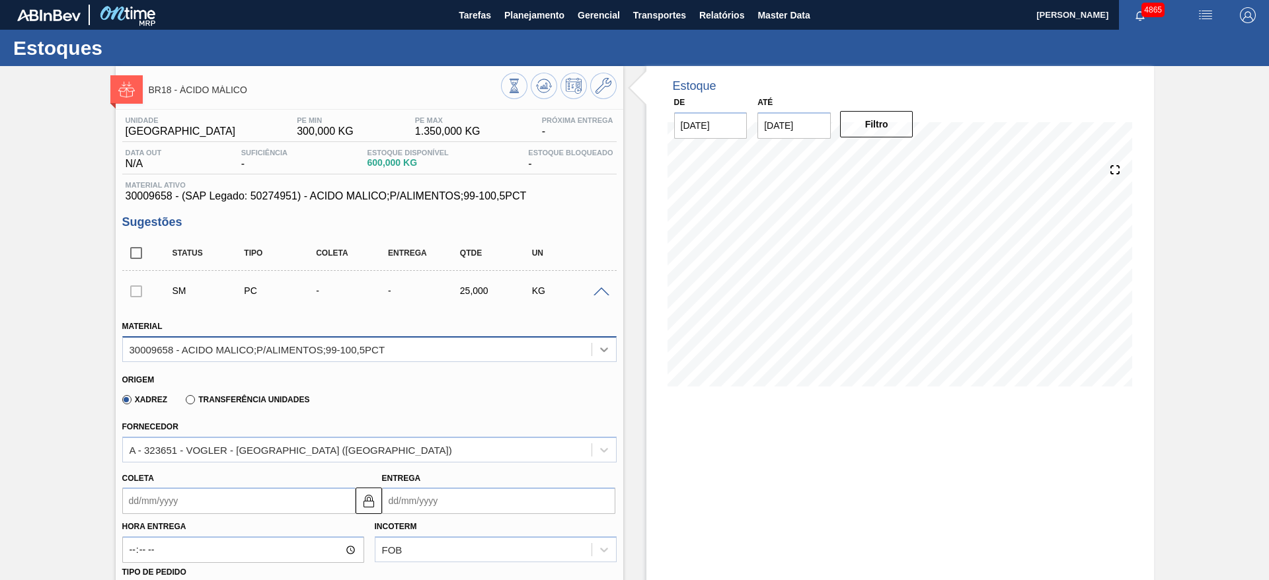
click at [595, 356] on div at bounding box center [604, 350] width 24 height 24
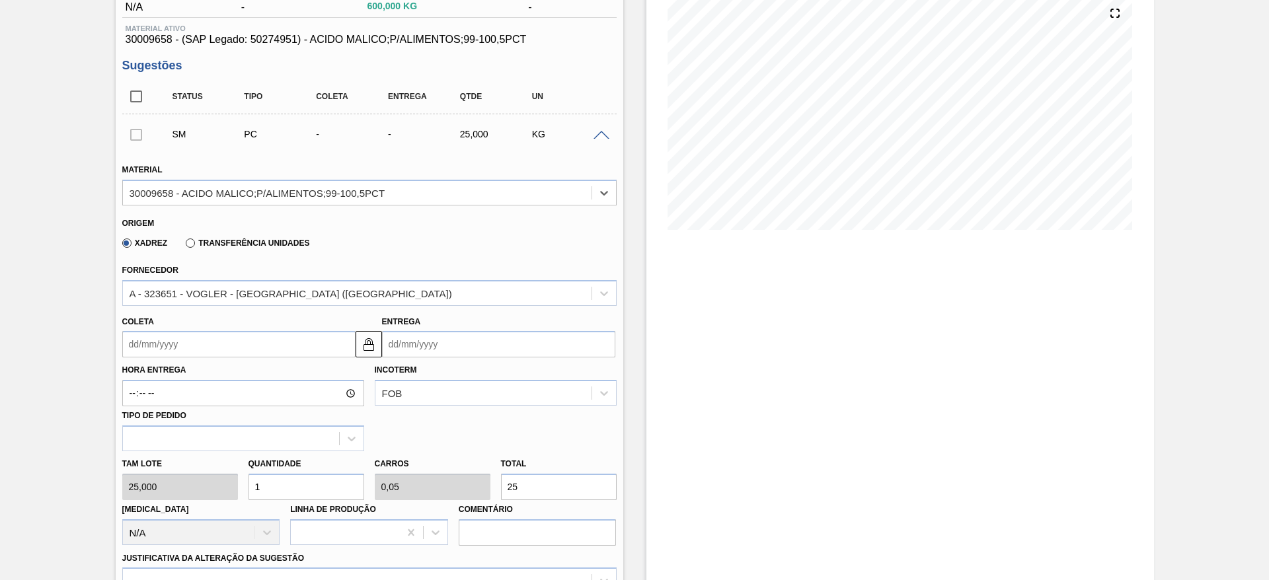
scroll to position [297, 0]
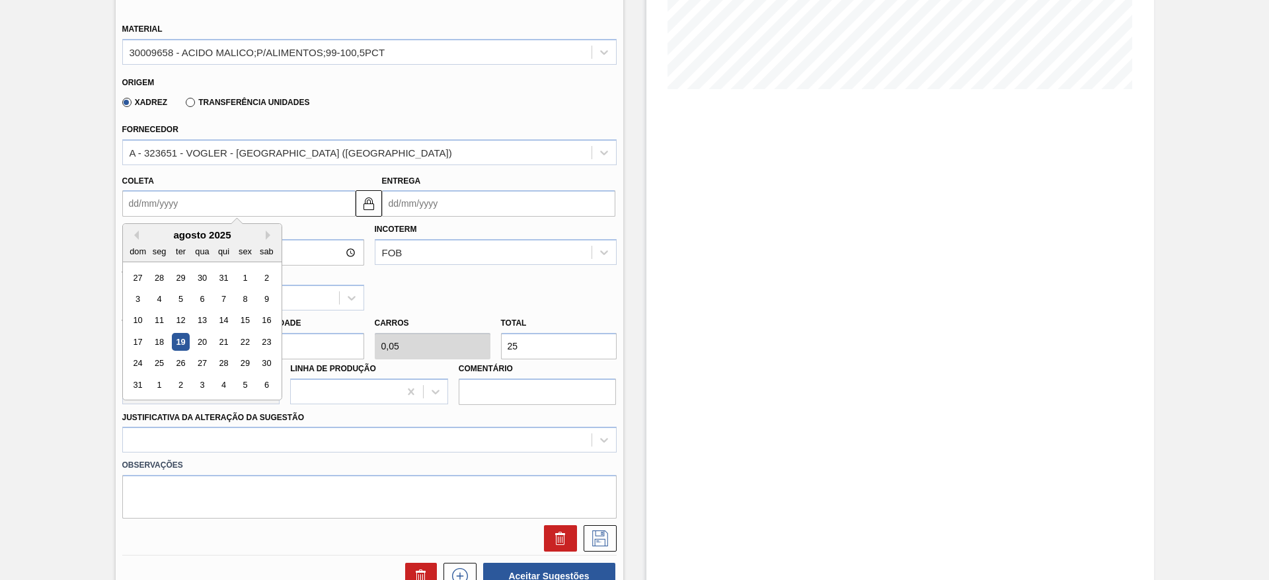
click at [257, 206] on input "Coleta" at bounding box center [238, 203] width 233 height 26
click at [200, 362] on div "27" at bounding box center [202, 364] width 18 height 18
type input "[DATE]"
type input "06/09/2025"
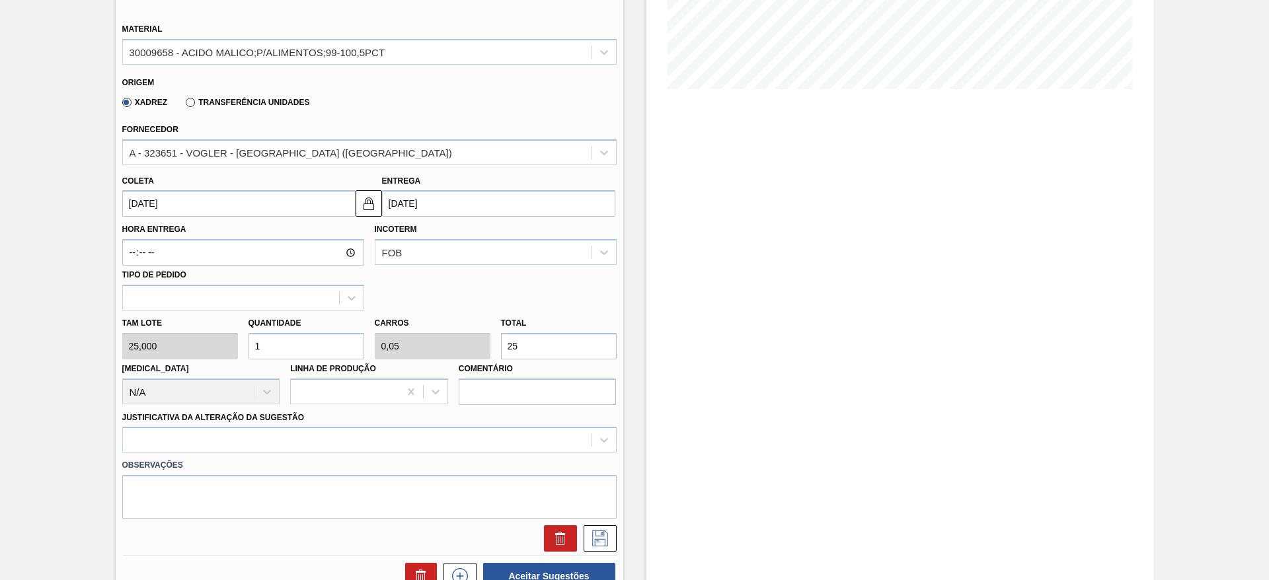
click at [324, 209] on input "[DATE]" at bounding box center [238, 203] width 233 height 26
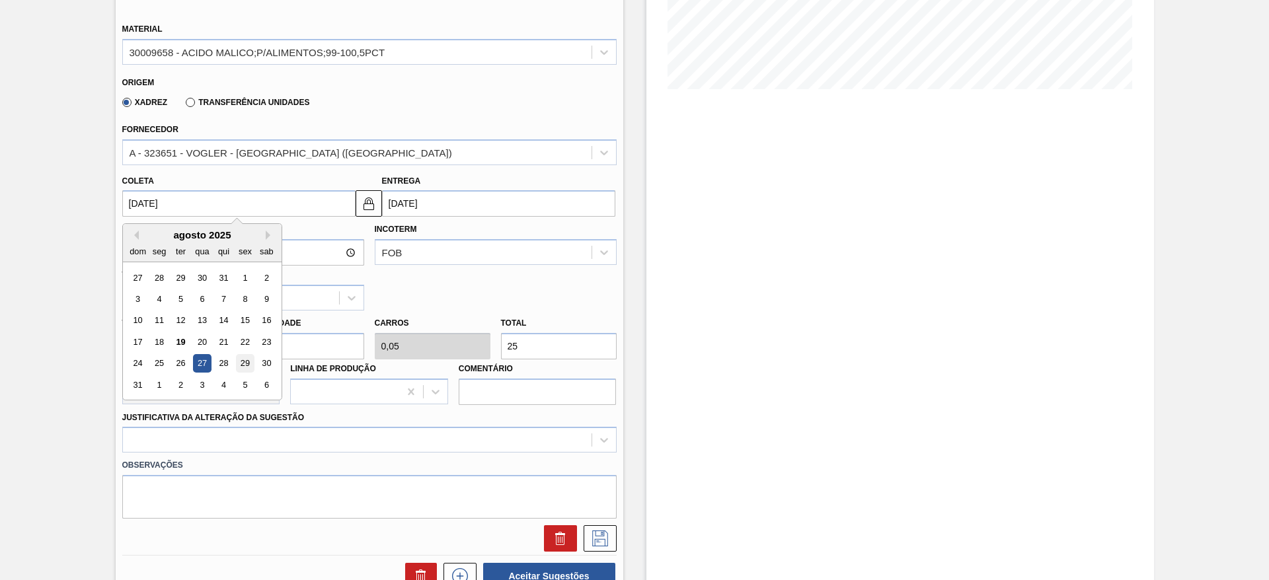
click at [245, 362] on div "29" at bounding box center [245, 364] width 18 height 18
type input "29/08/2025"
type input "08/09/2025"
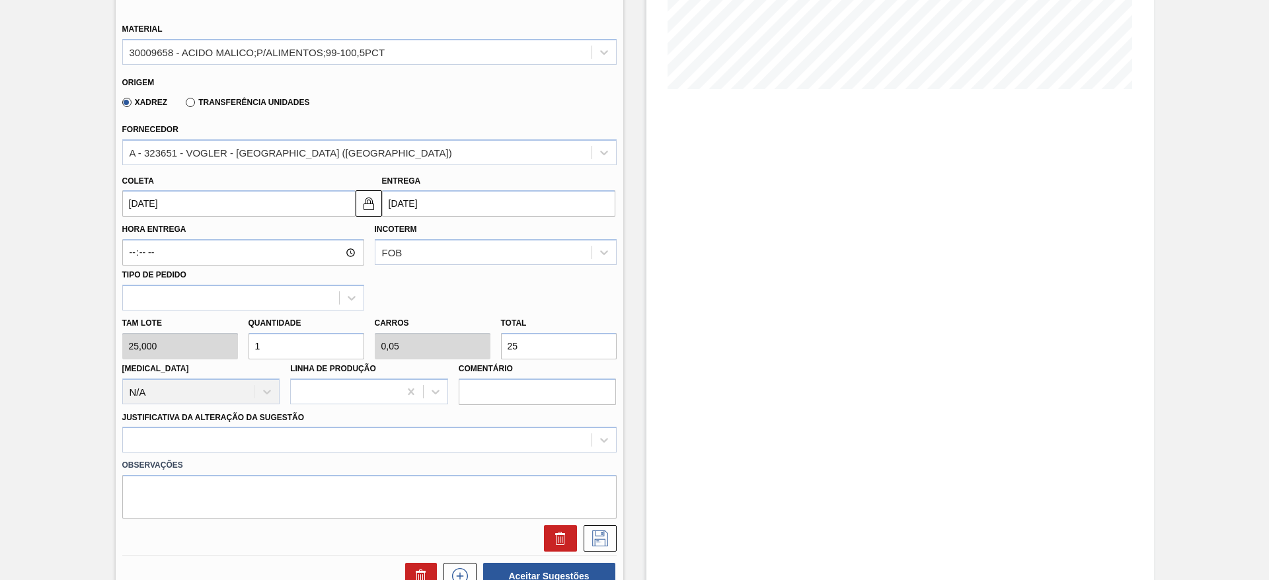
click at [233, 347] on div "Tam lote 25,000 Quantidade 1 Carros 0,05 Total 25 Doca N/A Linha de Produção Co…" at bounding box center [369, 358] width 505 height 95
type input "5"
type input "0,25"
type input "125"
drag, startPoint x: 273, startPoint y: 347, endPoint x: 251, endPoint y: 344, distance: 22.6
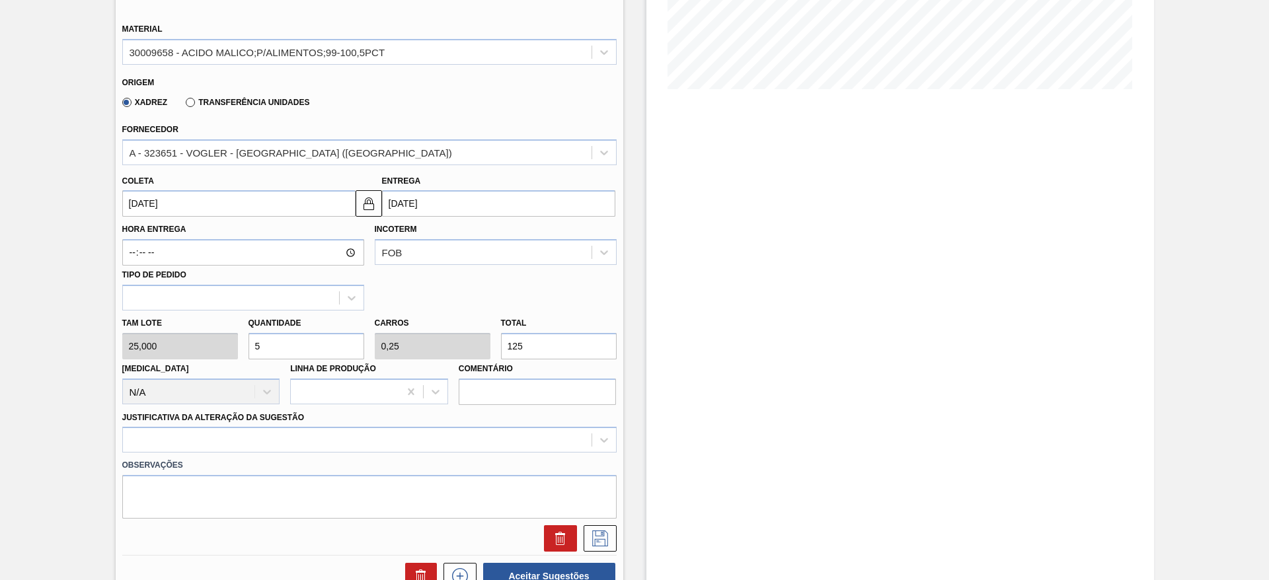
click at [251, 344] on input "5" at bounding box center [307, 346] width 116 height 26
type input "6"
type input "0,3"
type input "150"
type input "6"
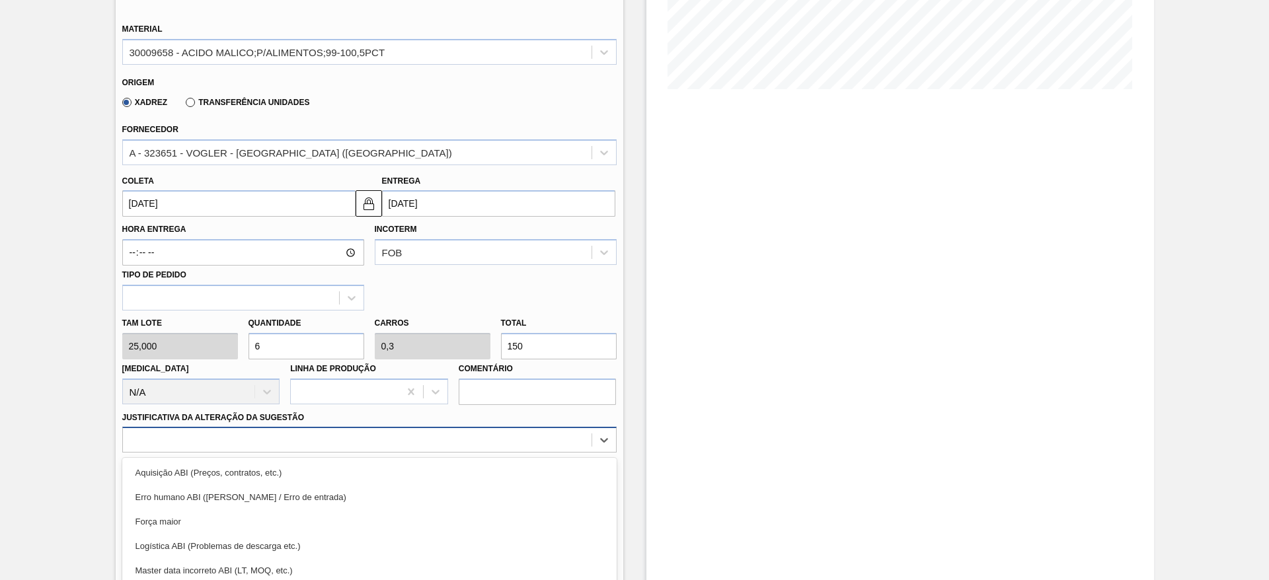
click at [377, 444] on div "option Força maior focused, 3 of 18. 18 results available. Use Up and Down to c…" at bounding box center [369, 440] width 494 height 26
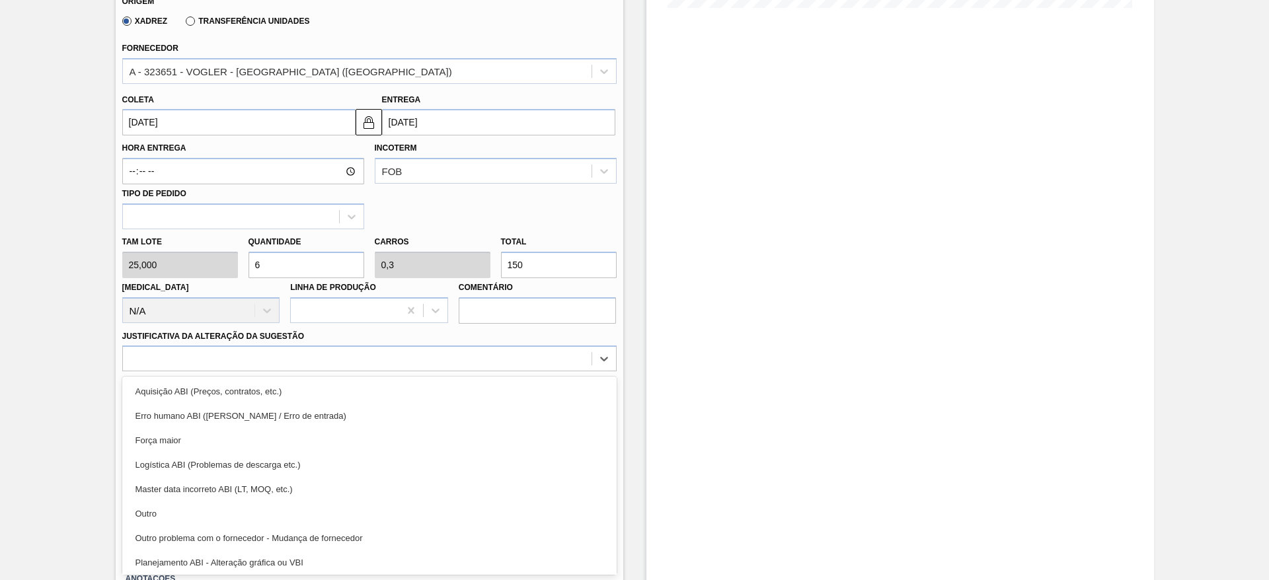
drag, startPoint x: 374, startPoint y: 514, endPoint x: 543, endPoint y: 491, distance: 170.8
click at [381, 516] on div "Outro" at bounding box center [369, 514] width 494 height 24
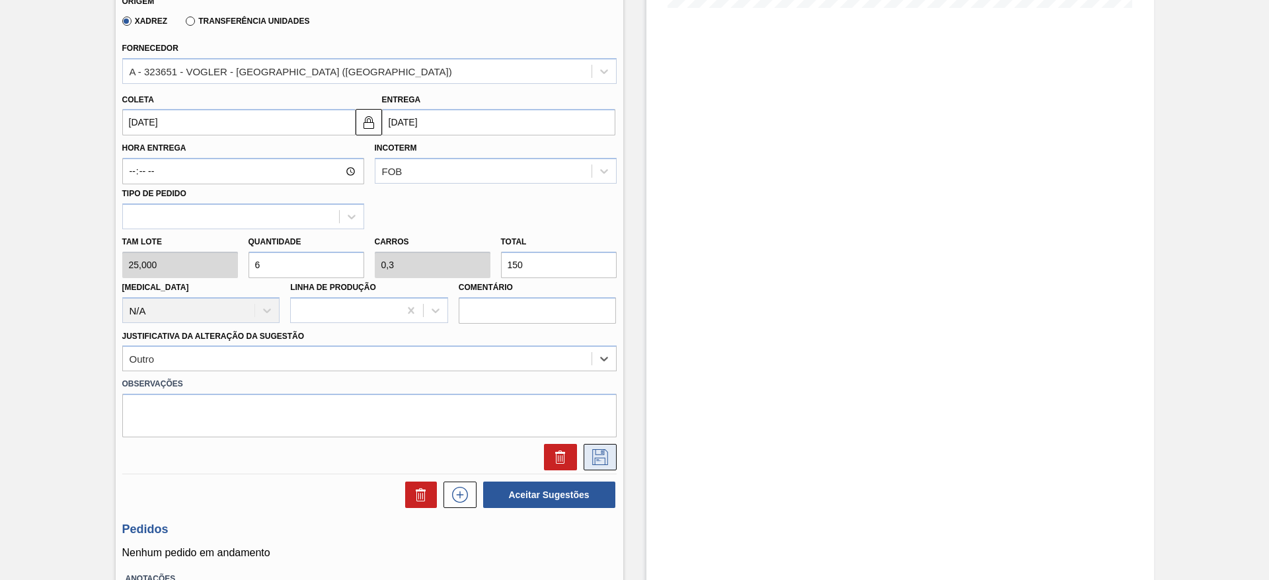
click at [594, 455] on icon at bounding box center [600, 458] width 21 height 16
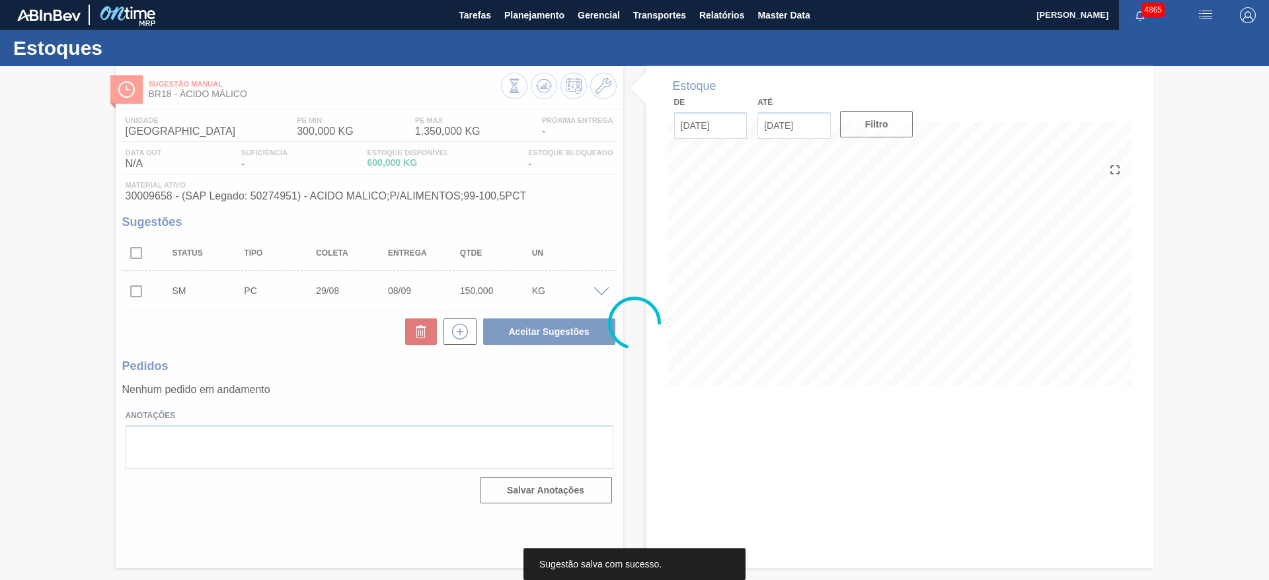
scroll to position [0, 0]
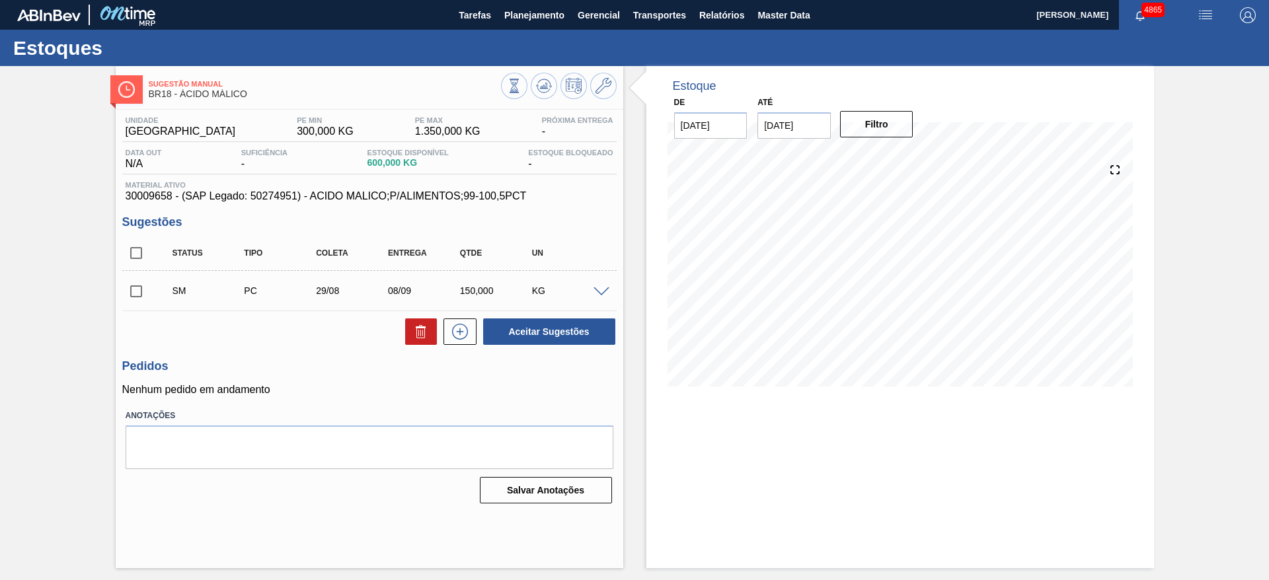
click at [138, 286] on input "checkbox" at bounding box center [136, 292] width 28 height 28
click at [549, 323] on button "Aceitar Sugestões" at bounding box center [549, 332] width 132 height 26
checkbox input "false"
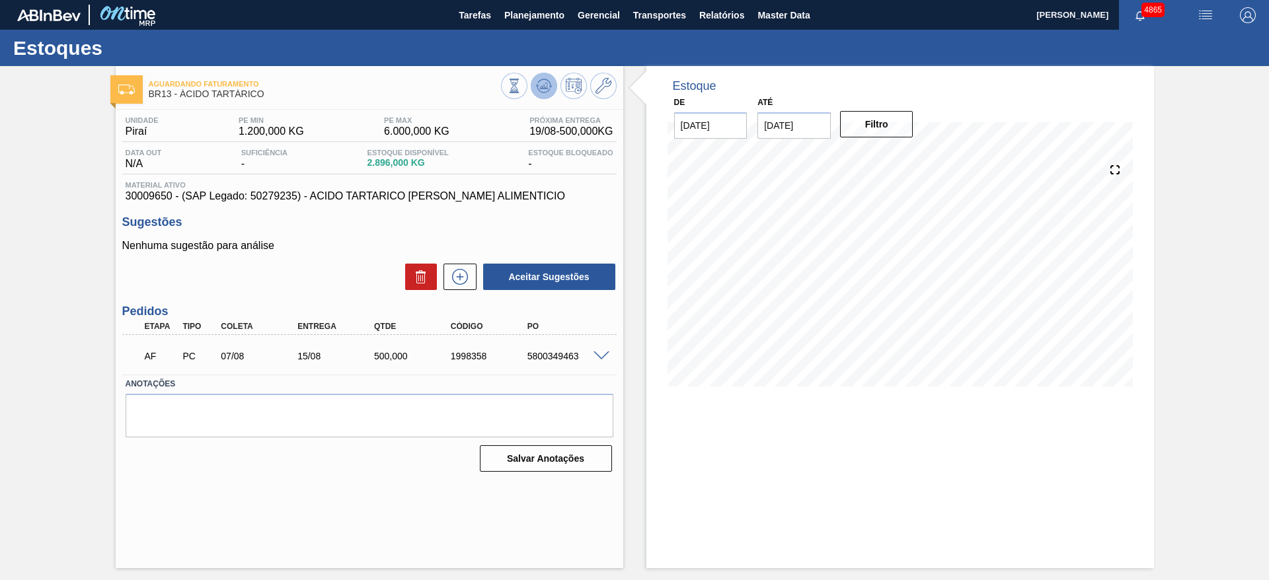
click at [555, 82] on button at bounding box center [544, 86] width 26 height 26
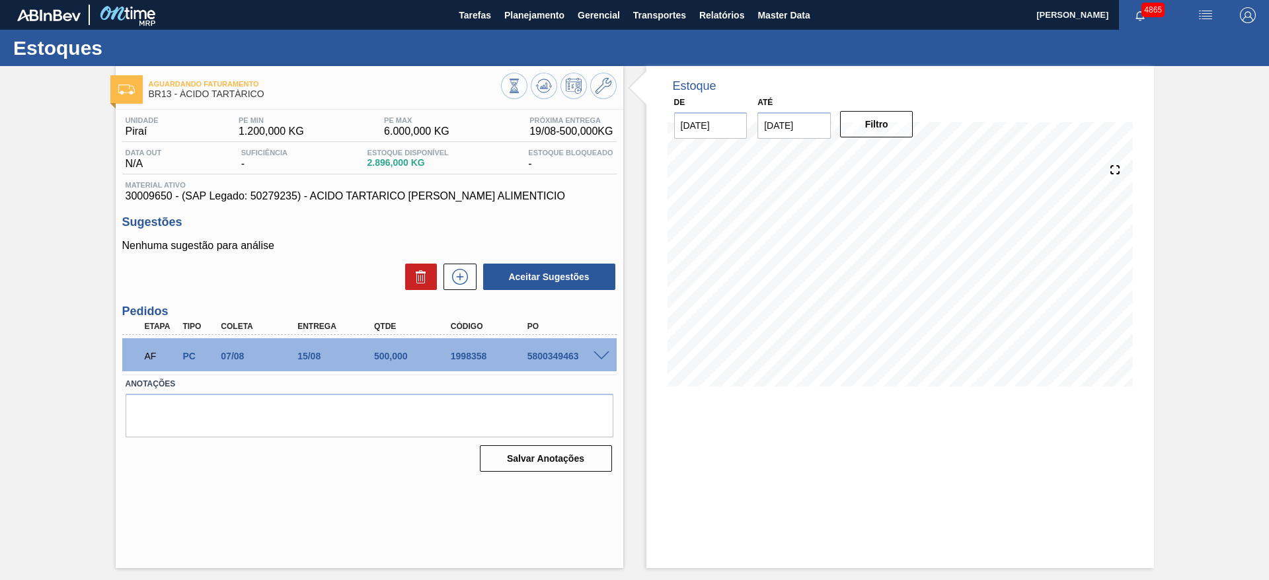
click at [598, 356] on span at bounding box center [602, 357] width 16 height 10
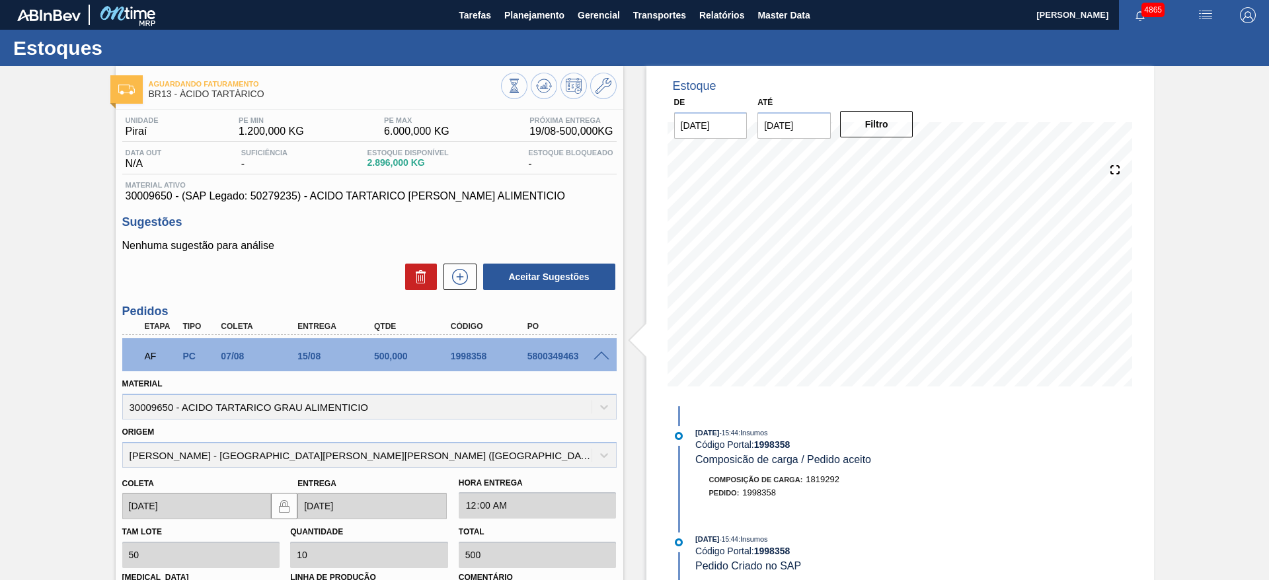
click at [598, 356] on span at bounding box center [602, 357] width 16 height 10
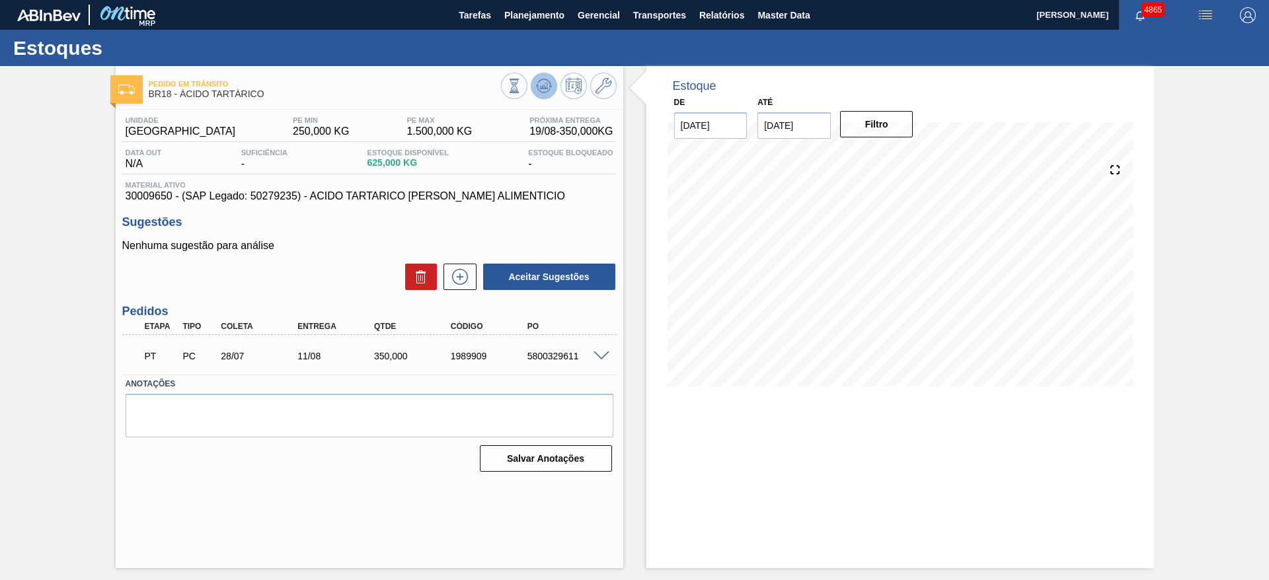
click at [542, 87] on icon at bounding box center [543, 86] width 9 height 6
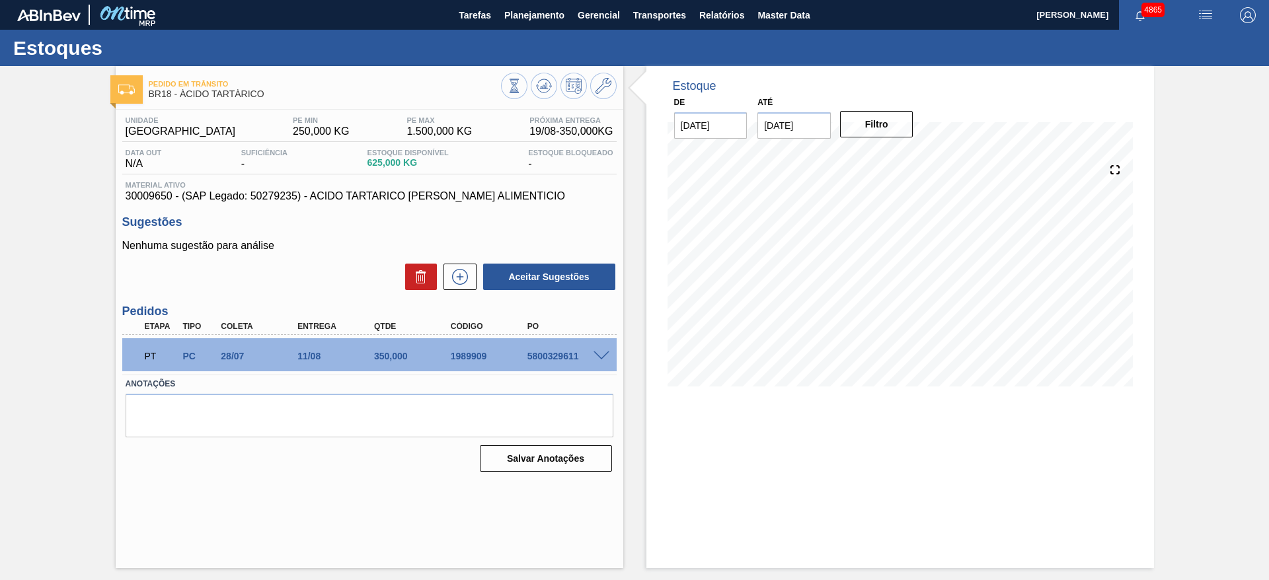
click at [606, 353] on span at bounding box center [602, 357] width 16 height 10
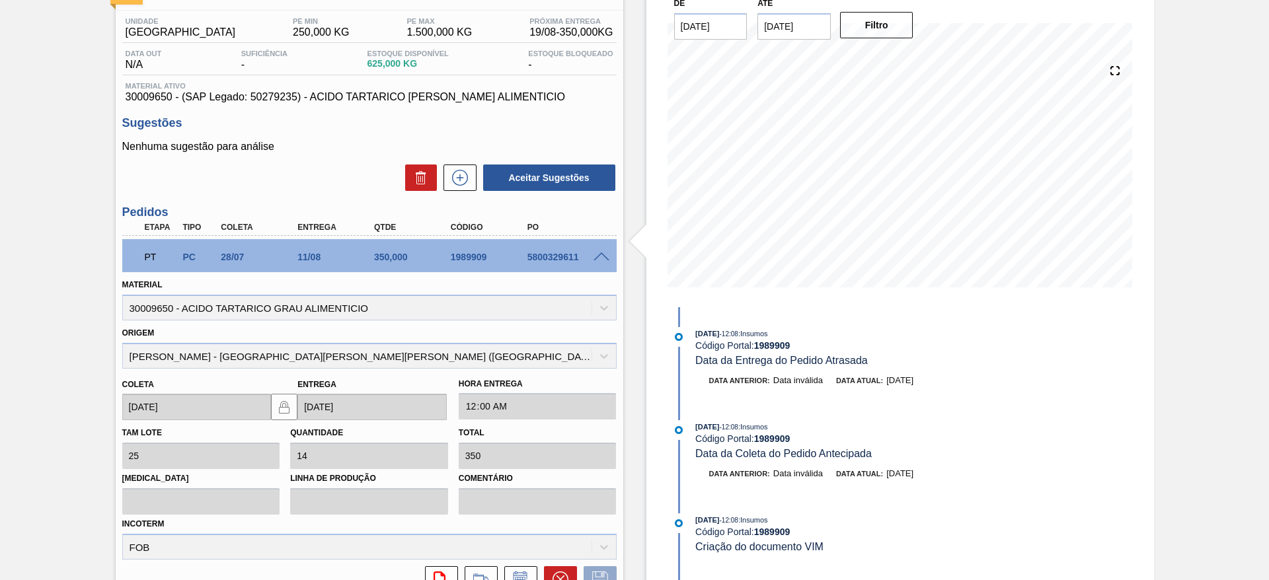
scroll to position [198, 0]
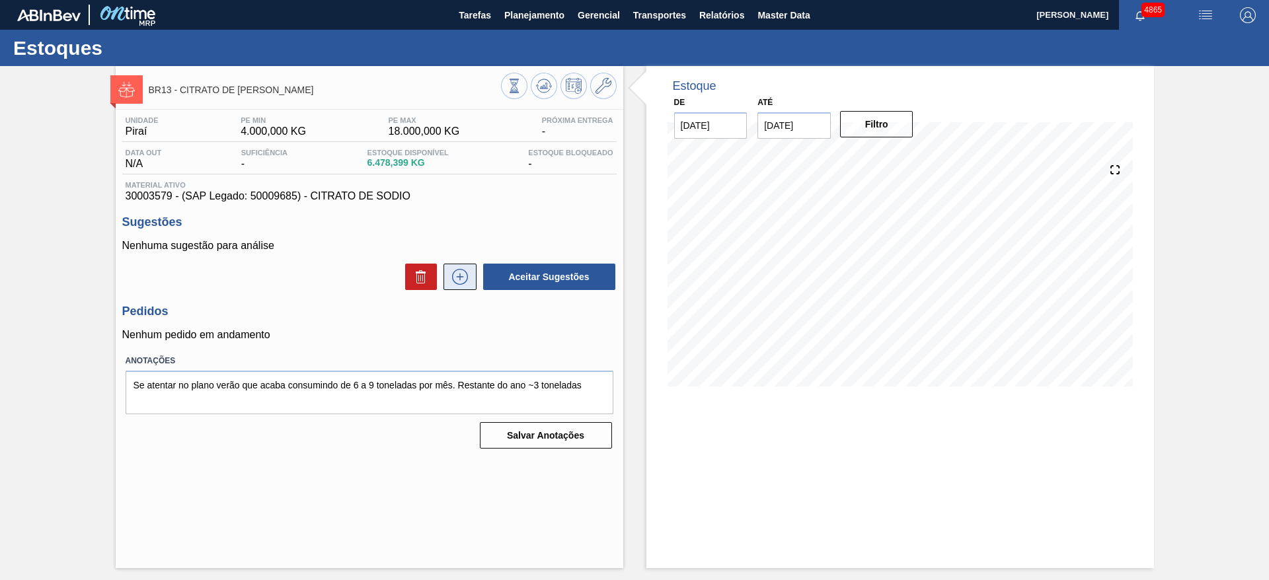
click at [454, 272] on icon at bounding box center [460, 277] width 21 height 16
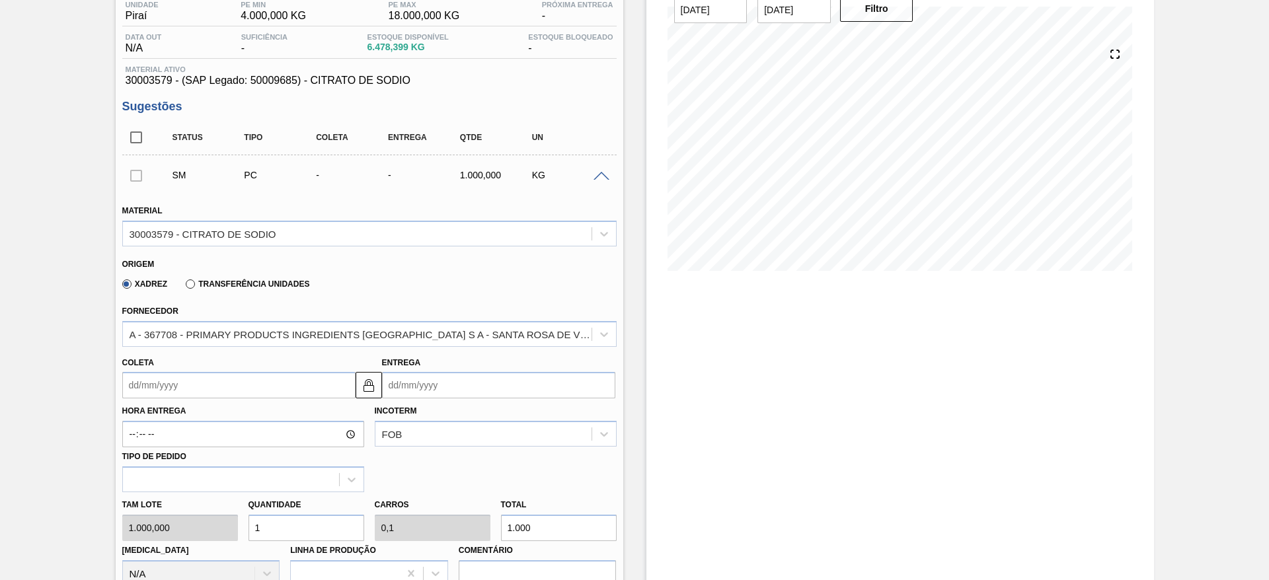
scroll to position [198, 0]
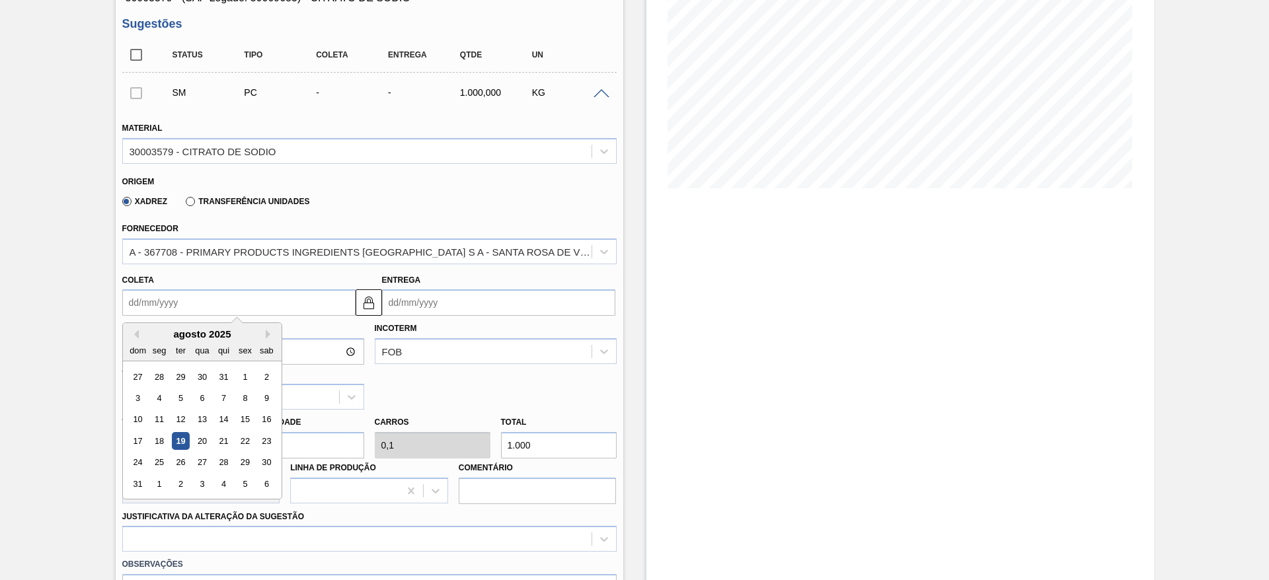
drag, startPoint x: 267, startPoint y: 299, endPoint x: 272, endPoint y: 314, distance: 15.5
click at [266, 300] on input "Coleta" at bounding box center [238, 303] width 233 height 26
click at [181, 460] on div "26" at bounding box center [180, 463] width 18 height 18
type input "26/08/2025"
type input "05/09/2025"
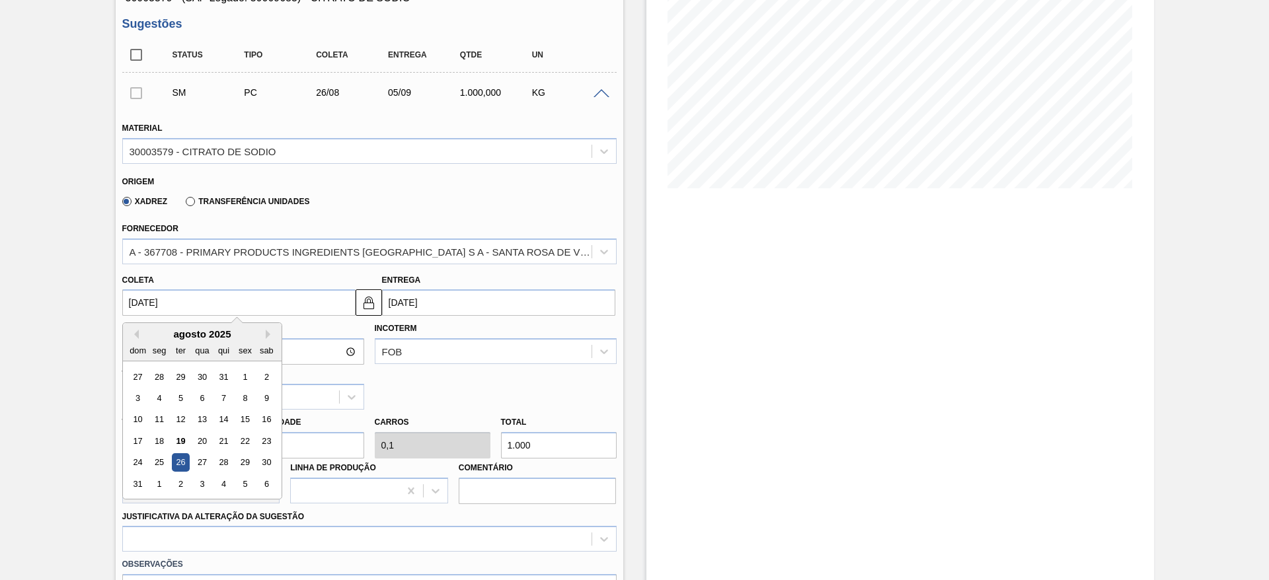
click at [256, 306] on input "26/08/2025" at bounding box center [238, 303] width 233 height 26
click at [202, 455] on div "27" at bounding box center [202, 463] width 18 height 18
type input "[DATE]"
type input "06/09/2025"
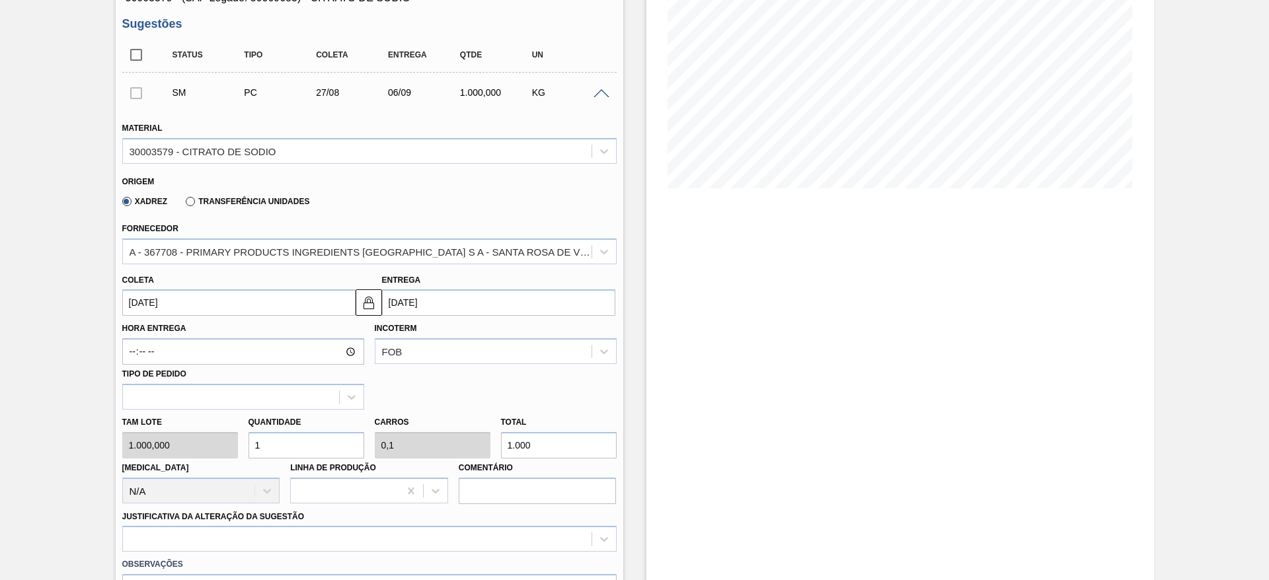
click at [266, 447] on input "1" at bounding box center [307, 445] width 116 height 26
click at [230, 447] on div "Tam lote 1.000,000 Quantidade 1 Carros 0,1 Total 1.000 Doca N/A Linha de Produç…" at bounding box center [369, 457] width 505 height 95
type input "4"
type input "0,4"
type input "4.000"
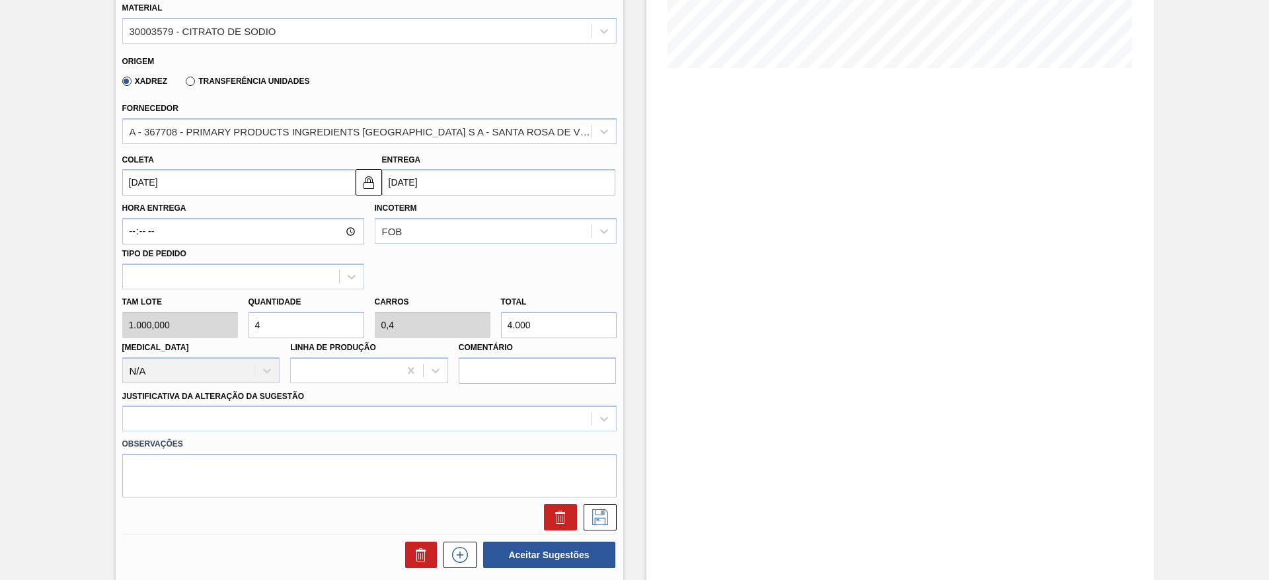
scroll to position [397, 0]
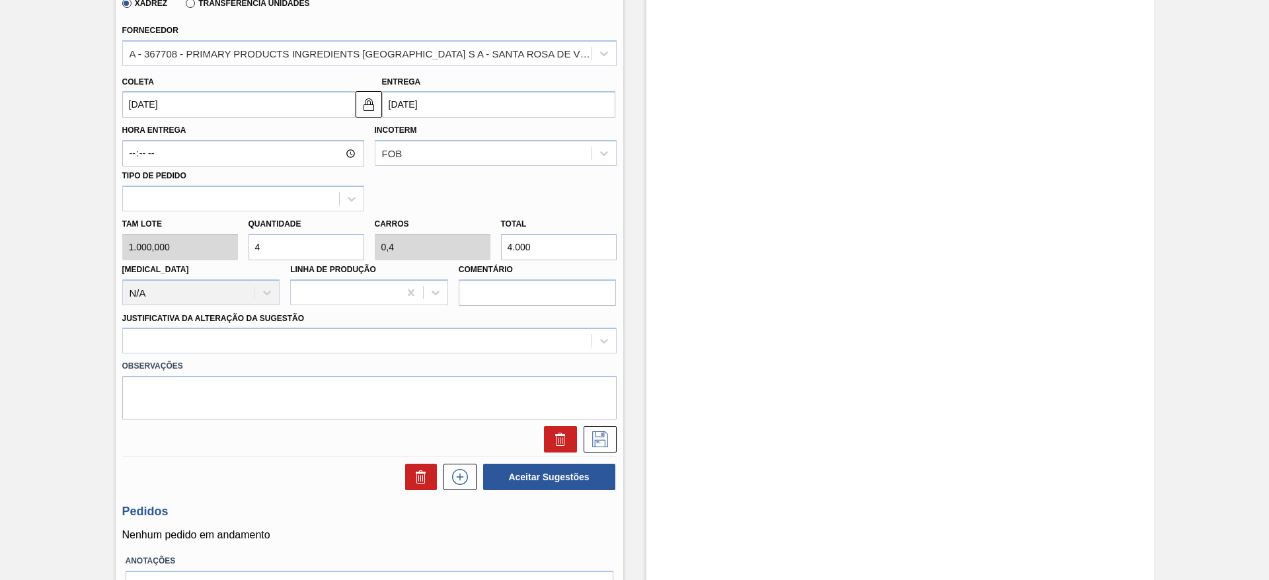
drag, startPoint x: 262, startPoint y: 257, endPoint x: 247, endPoint y: 258, distance: 15.3
click at [247, 258] on div "Quantidade 4" at bounding box center [306, 238] width 126 height 46
type input "5"
type input "0,5"
type input "5.000"
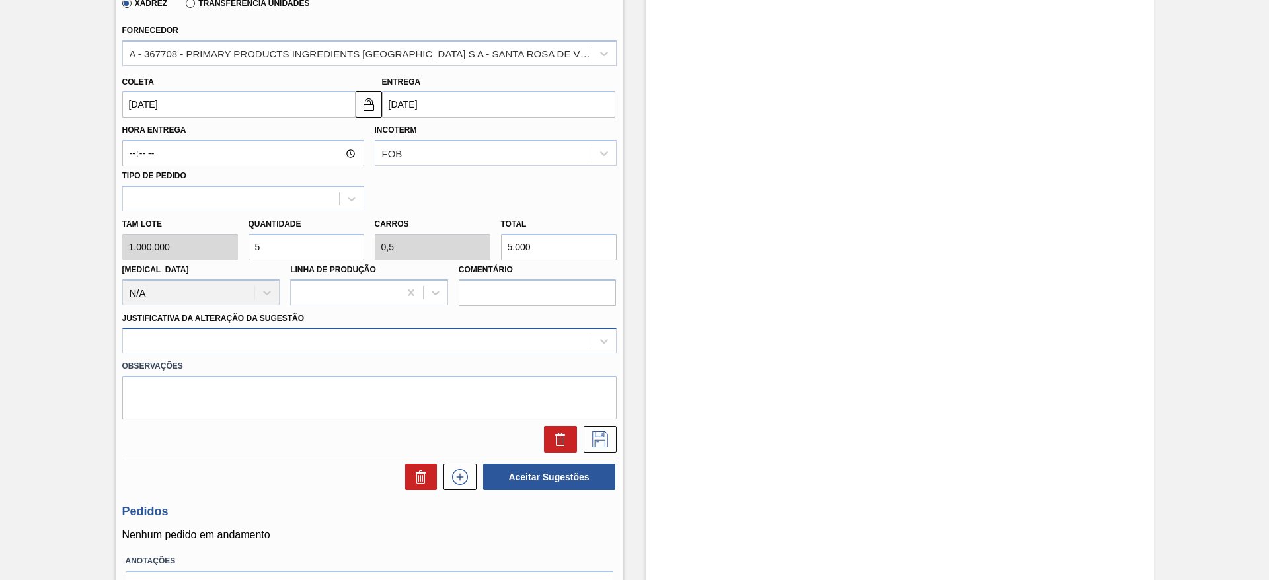
type input "5"
click at [386, 344] on div at bounding box center [357, 341] width 469 height 19
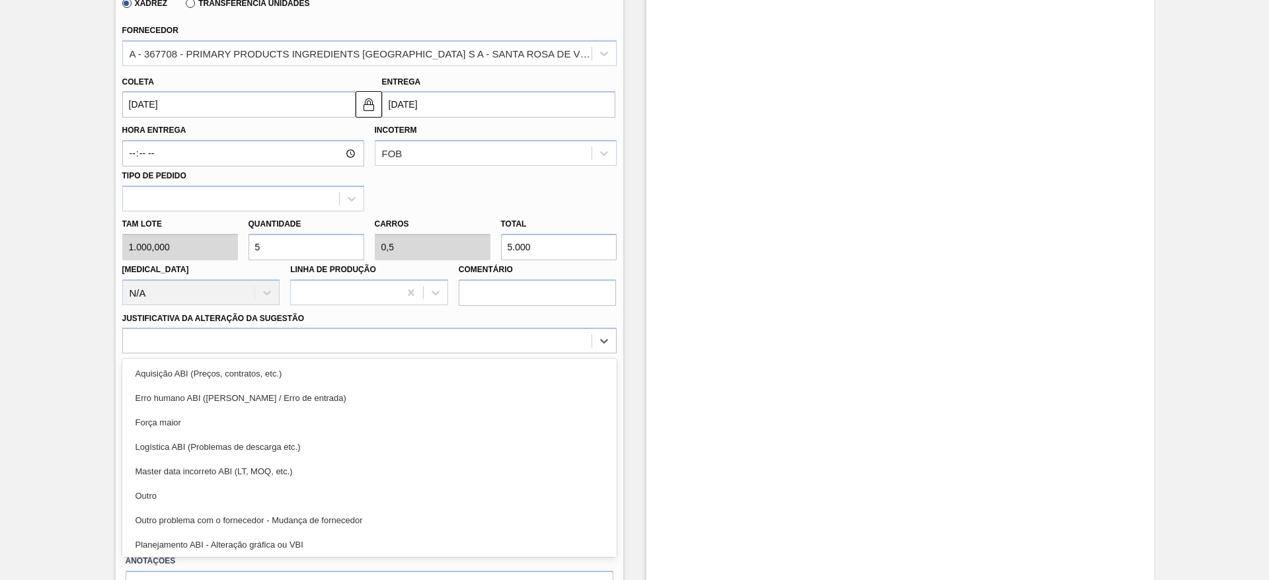
drag, startPoint x: 296, startPoint y: 503, endPoint x: 569, endPoint y: 415, distance: 287.5
click at [297, 502] on div "Outro" at bounding box center [369, 496] width 494 height 24
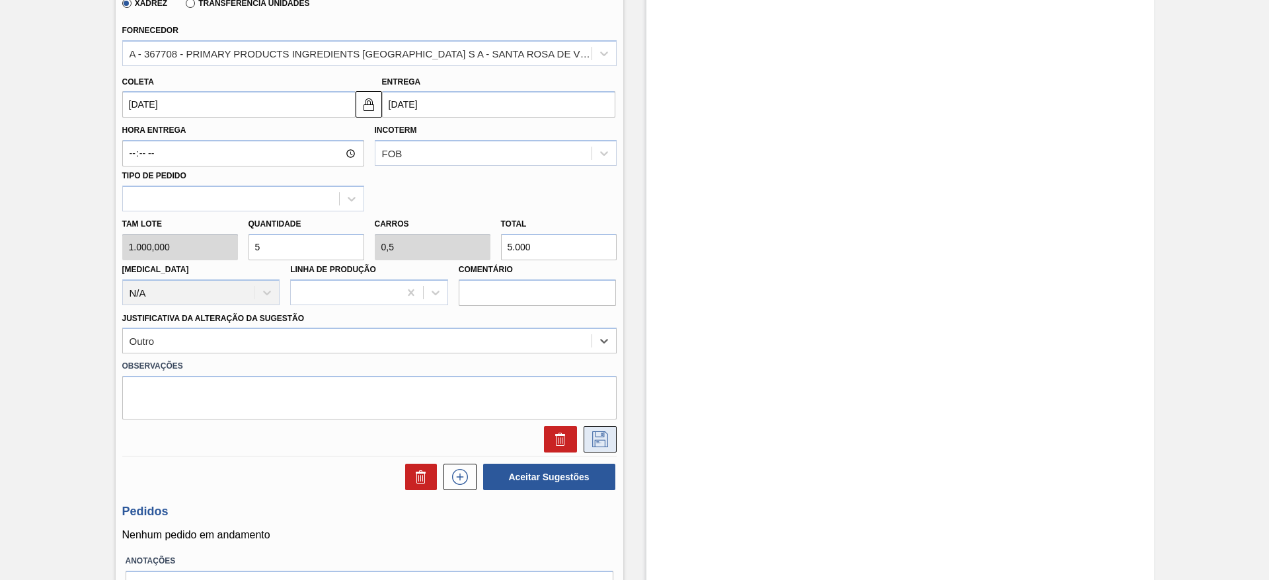
click at [595, 440] on icon at bounding box center [600, 440] width 21 height 16
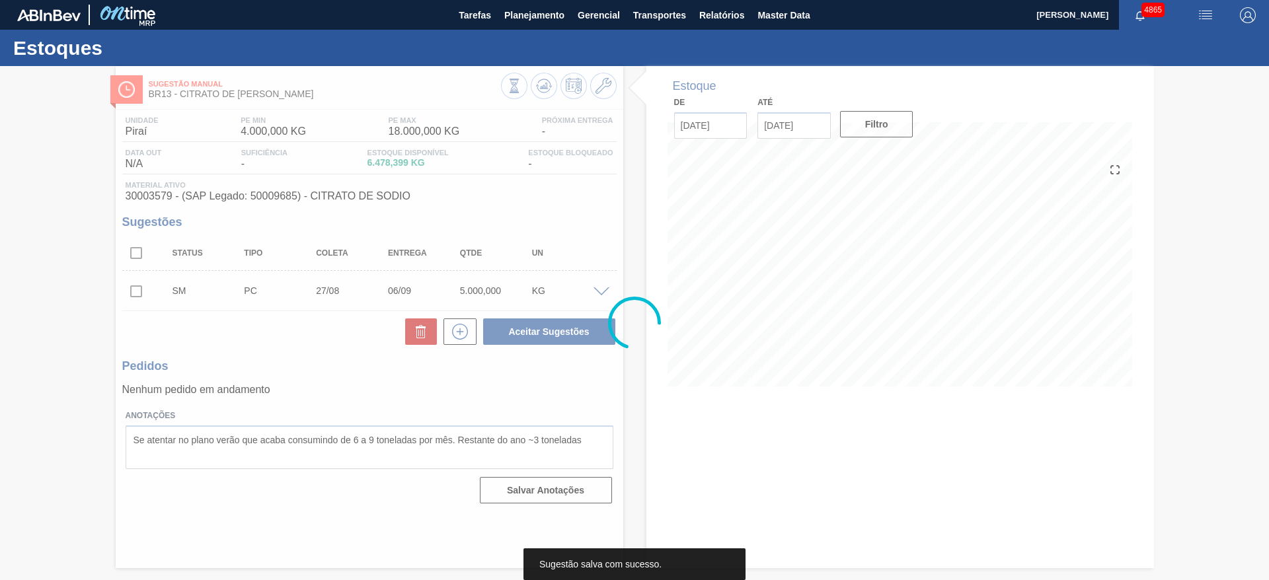
scroll to position [0, 0]
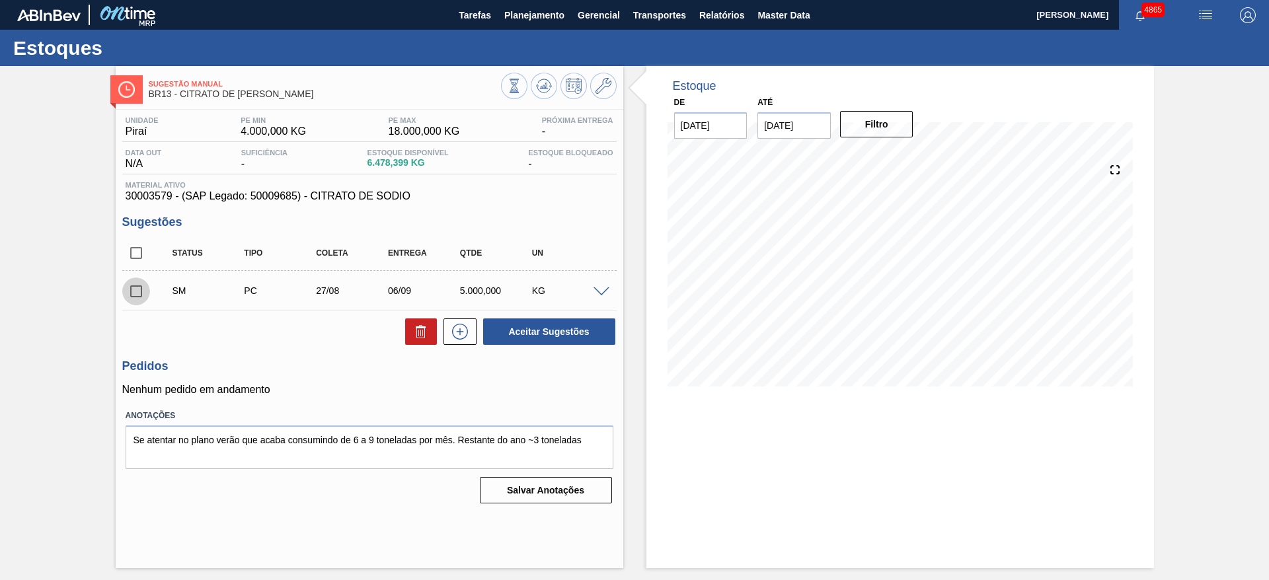
click at [134, 296] on input "checkbox" at bounding box center [136, 292] width 28 height 28
click at [520, 335] on button "Aceitar Sugestões" at bounding box center [549, 332] width 132 height 26
checkbox input "false"
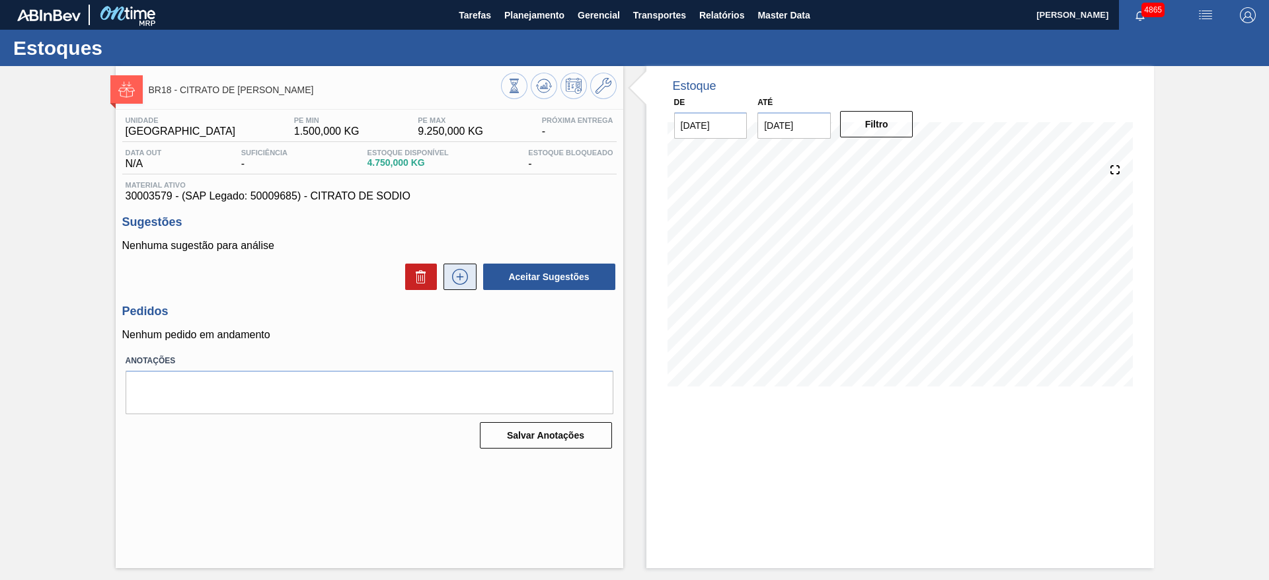
click at [459, 282] on icon at bounding box center [460, 277] width 21 height 16
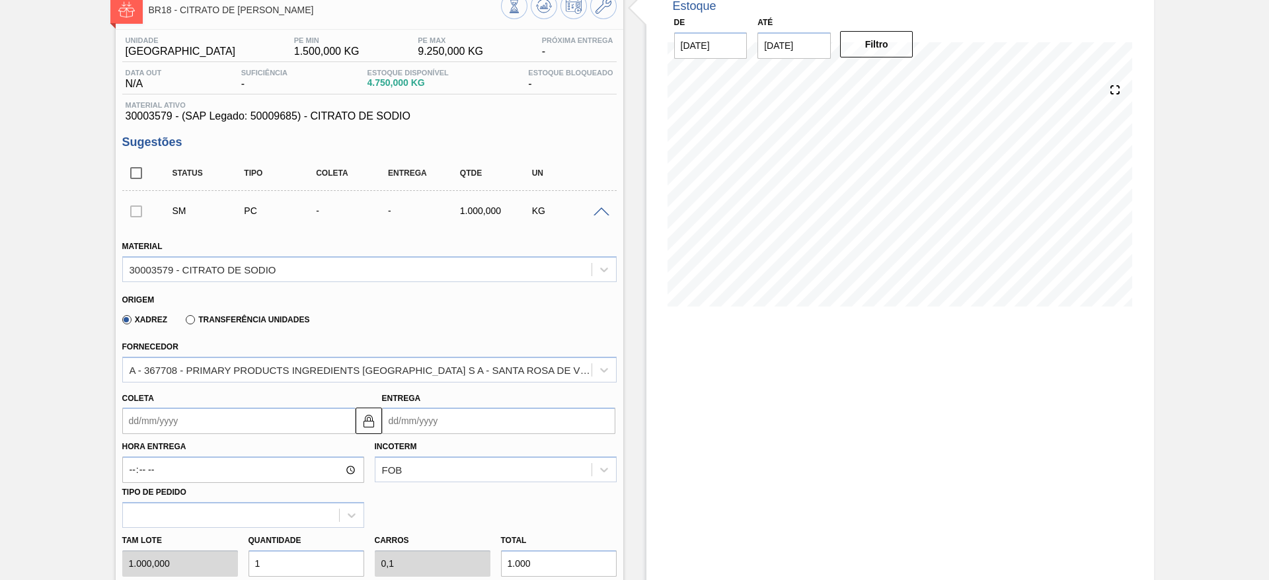
scroll to position [99, 0]
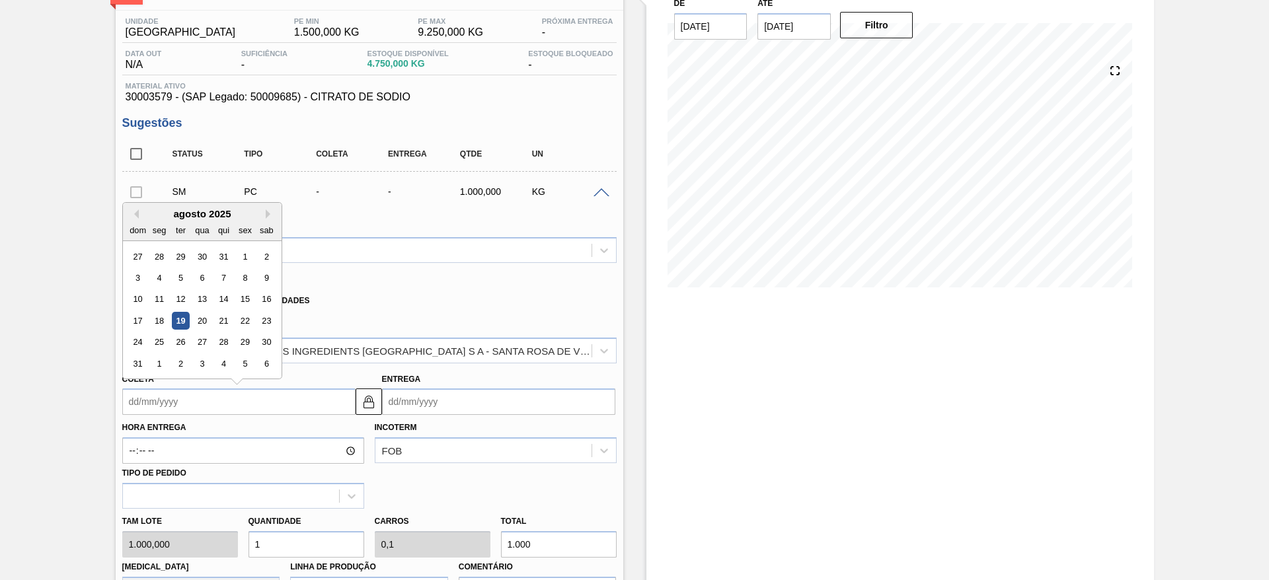
drag, startPoint x: 229, startPoint y: 401, endPoint x: 224, endPoint y: 418, distance: 17.2
click at [228, 401] on input "Coleta" at bounding box center [238, 402] width 233 height 26
click at [194, 344] on div "27" at bounding box center [202, 343] width 18 height 18
type input "[DATE]"
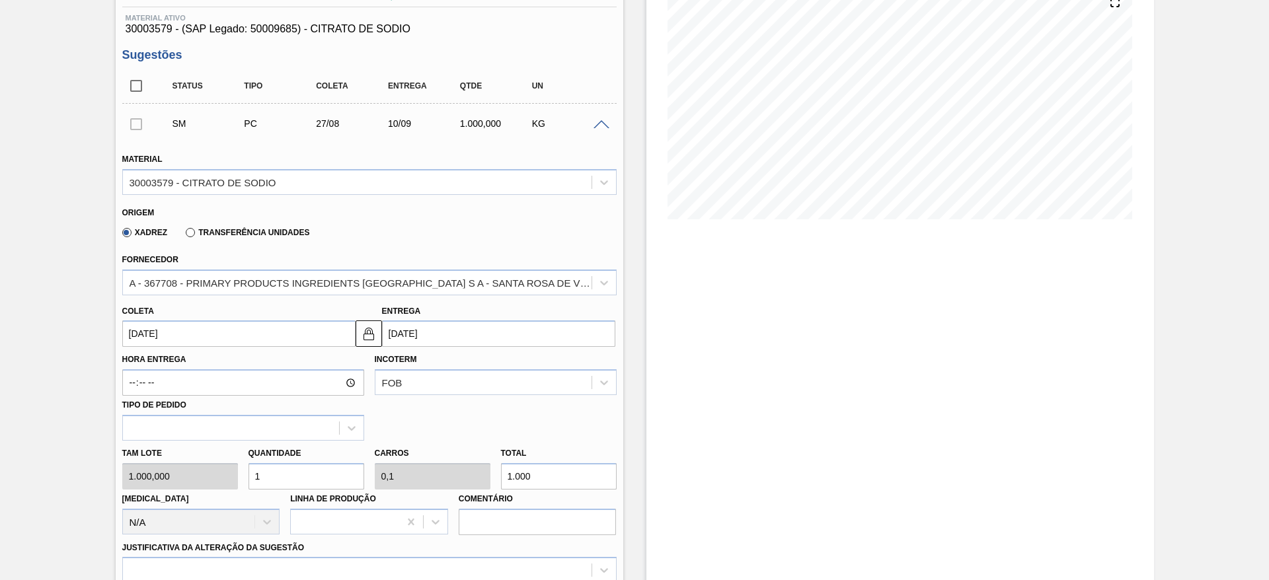
scroll to position [198, 0]
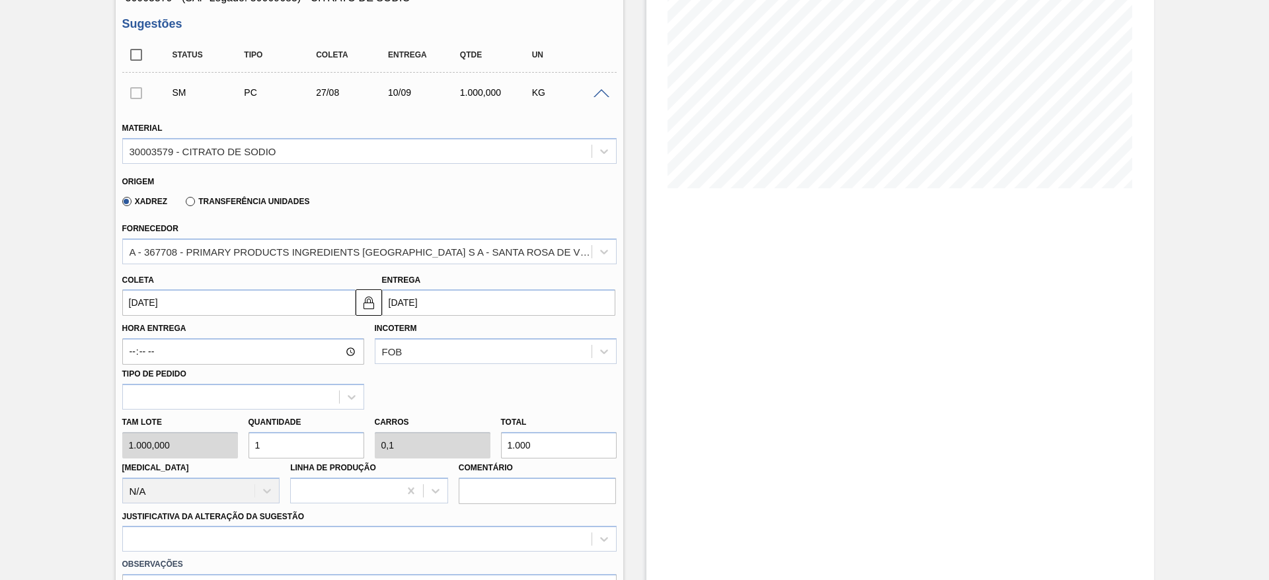
drag, startPoint x: 257, startPoint y: 440, endPoint x: 247, endPoint y: 438, distance: 10.3
click at [249, 438] on input "1" at bounding box center [307, 445] width 116 height 26
type input "2"
type input "0,2"
type input "2.000"
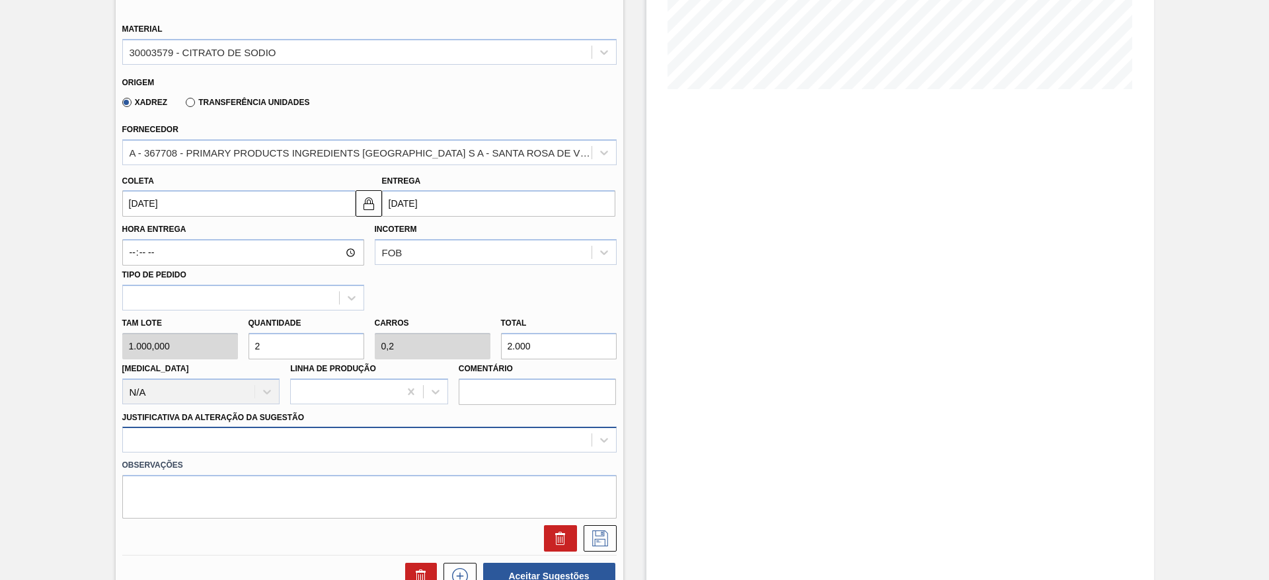
type input "2"
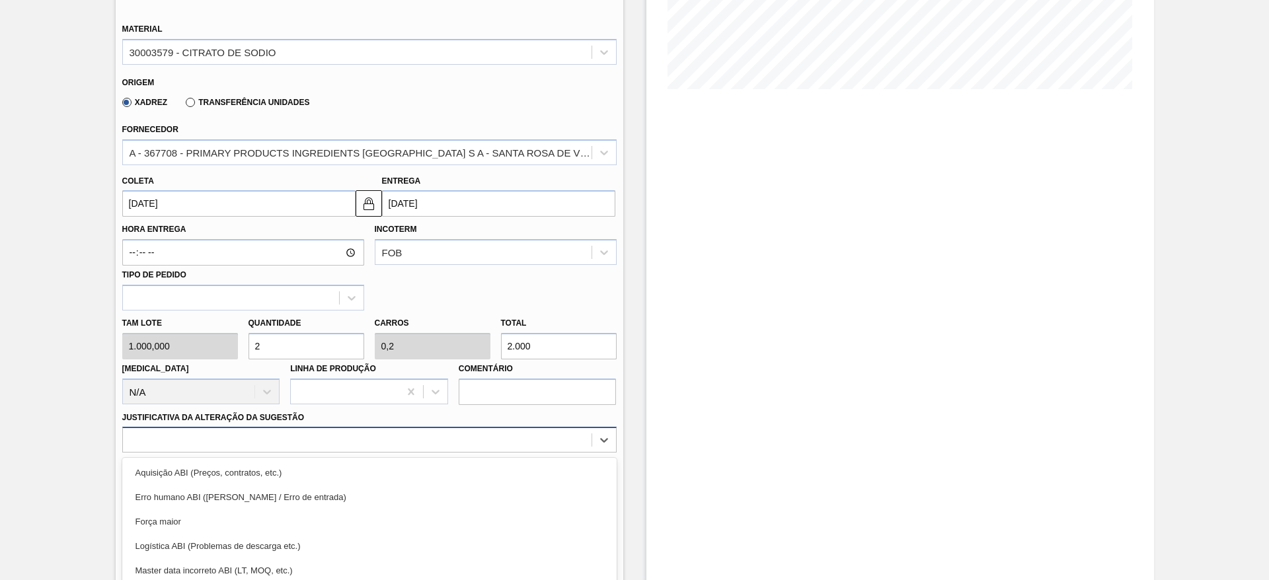
click at [275, 439] on div "option Força maior focused, 3 of 18. 18 results available. Use Up and Down to c…" at bounding box center [369, 440] width 494 height 26
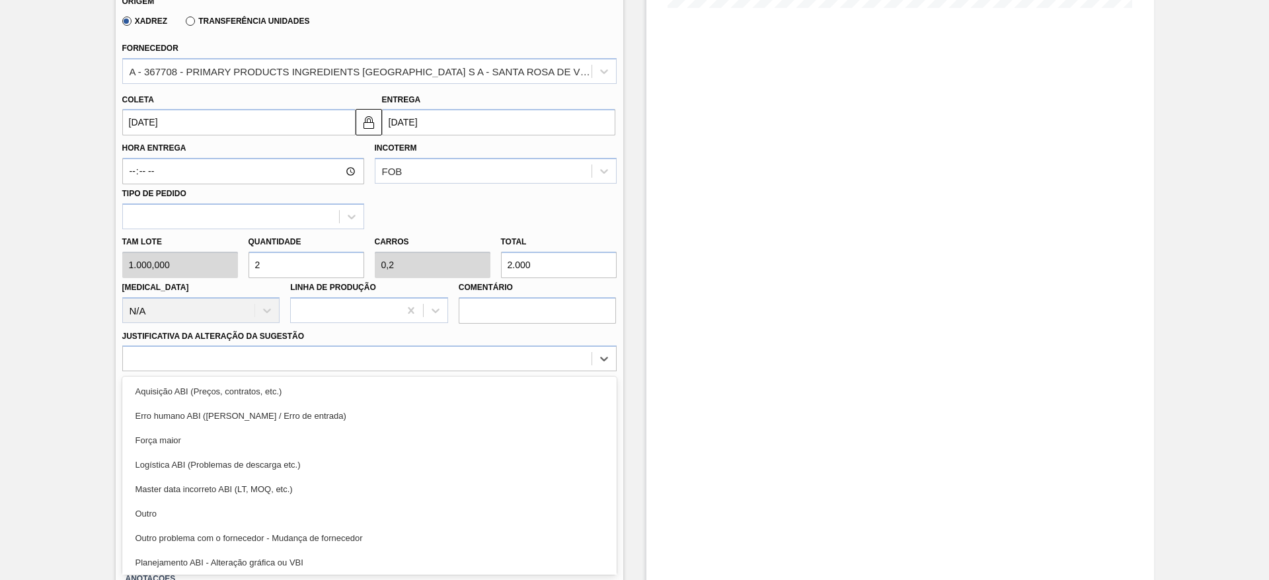
drag, startPoint x: 272, startPoint y: 508, endPoint x: 352, endPoint y: 493, distance: 82.2
click at [273, 510] on div "Outro" at bounding box center [369, 514] width 494 height 24
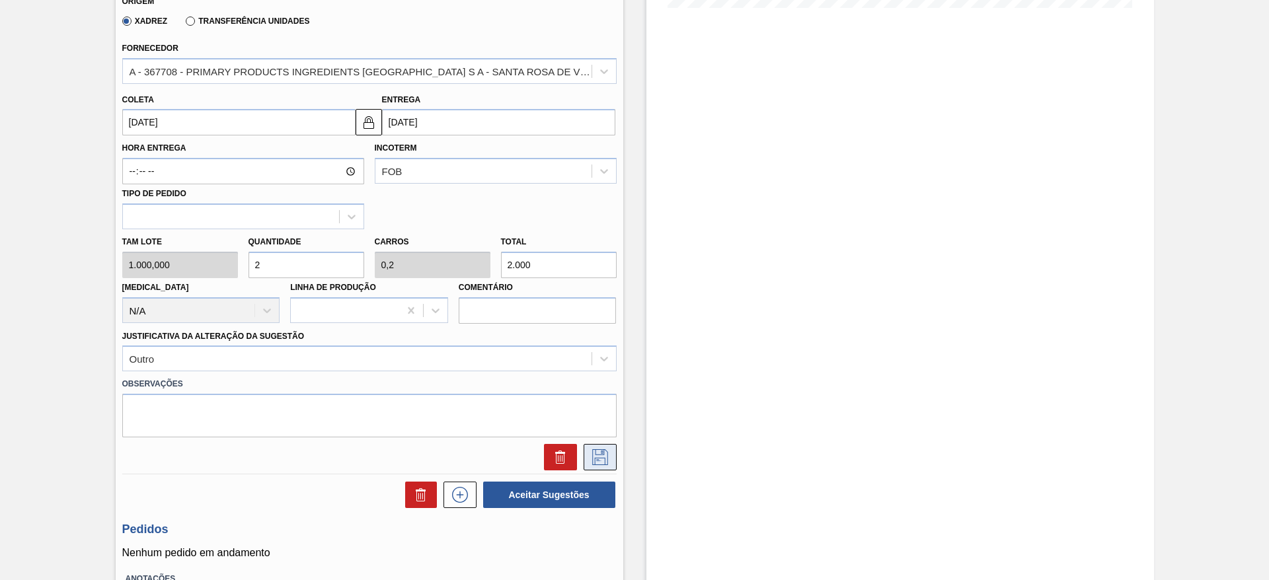
click at [600, 462] on icon at bounding box center [600, 458] width 21 height 16
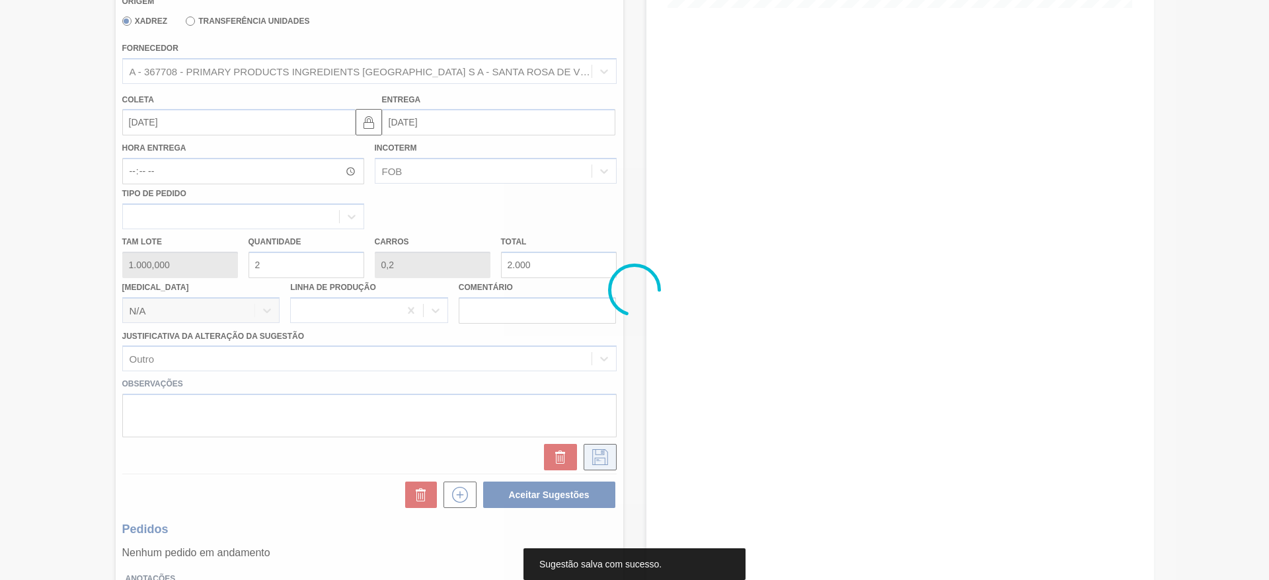
scroll to position [0, 0]
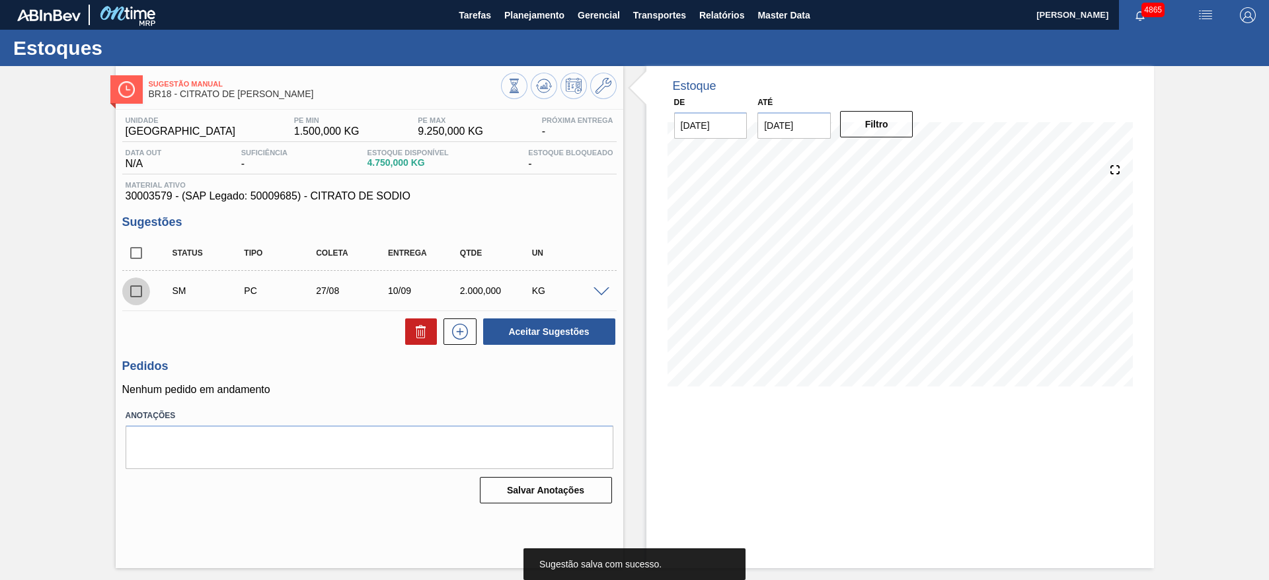
drag, startPoint x: 136, startPoint y: 285, endPoint x: 266, endPoint y: 288, distance: 129.6
click at [139, 288] on input "checkbox" at bounding box center [136, 292] width 28 height 28
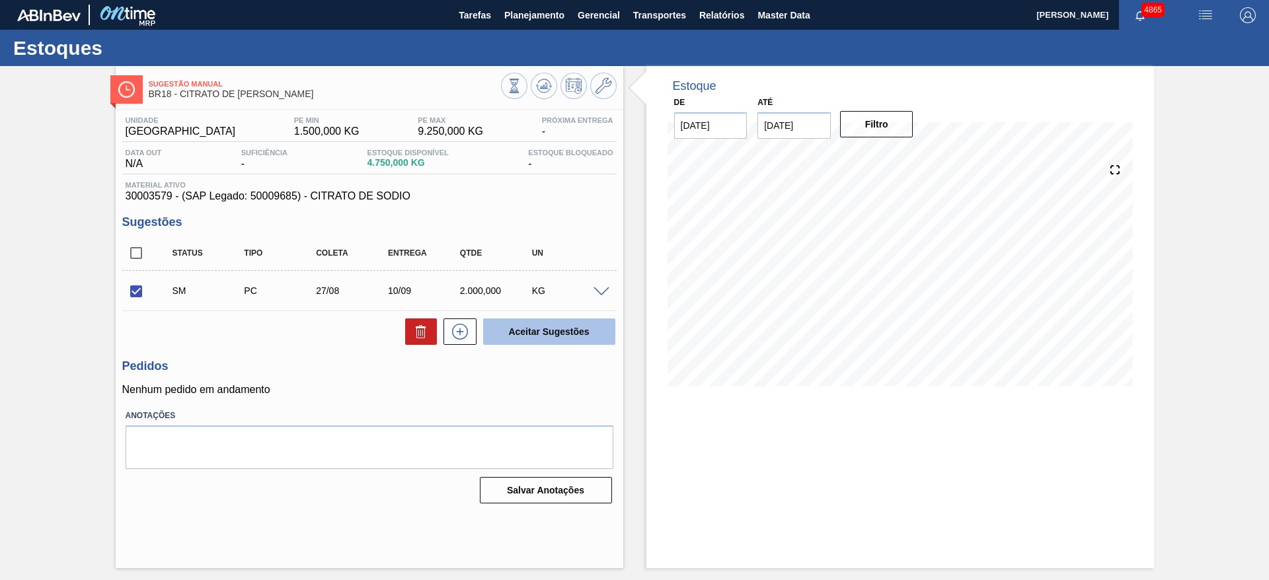
click at [532, 327] on button "Aceitar Sugestões" at bounding box center [549, 332] width 132 height 26
checkbox input "false"
